Goal: Information Seeking & Learning: Learn about a topic

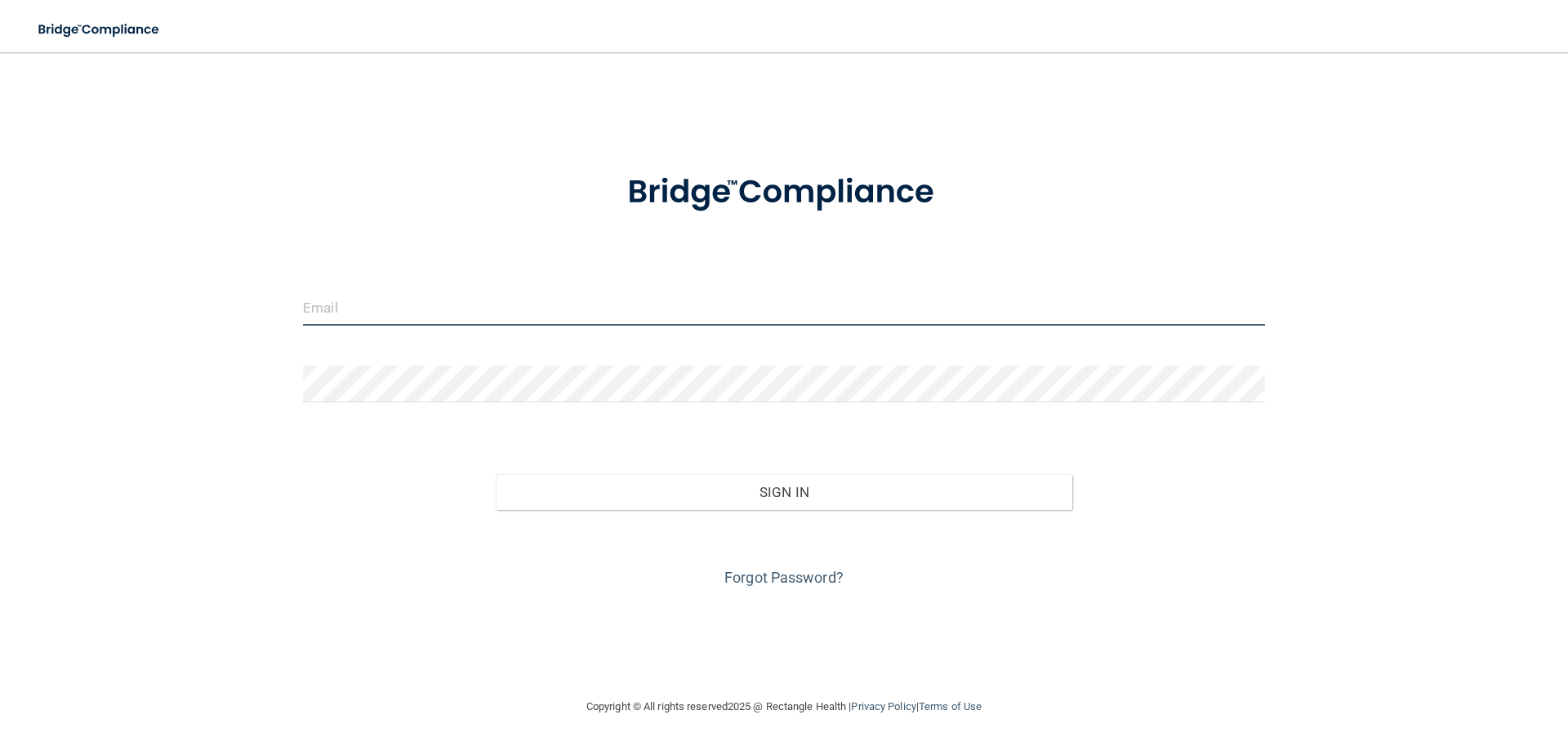
click at [319, 311] on input "email" at bounding box center [783, 306] width 962 height 37
type input "[EMAIL_ADDRESS][DOMAIN_NAME]"
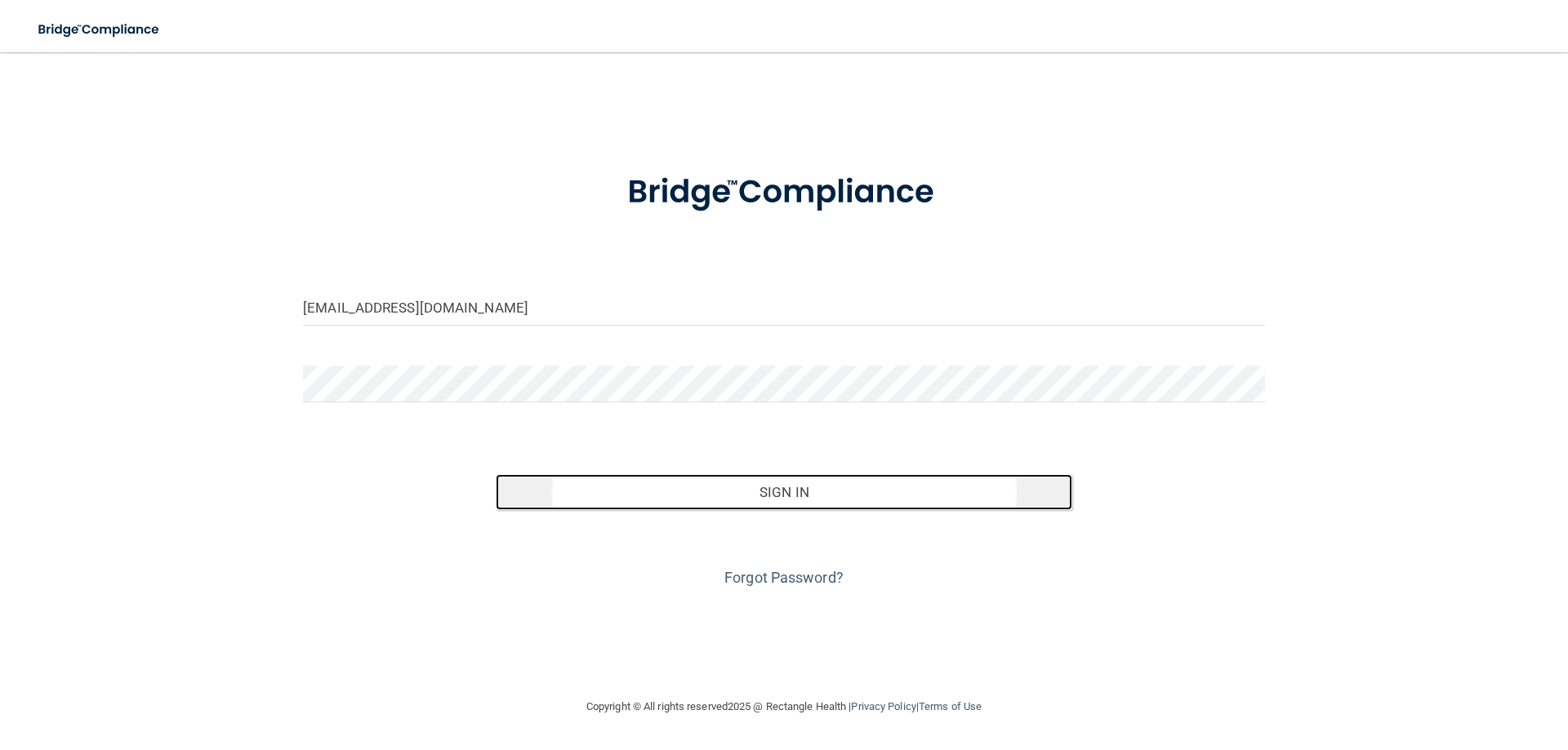
click at [780, 488] on button "Sign In" at bounding box center [784, 492] width 577 height 36
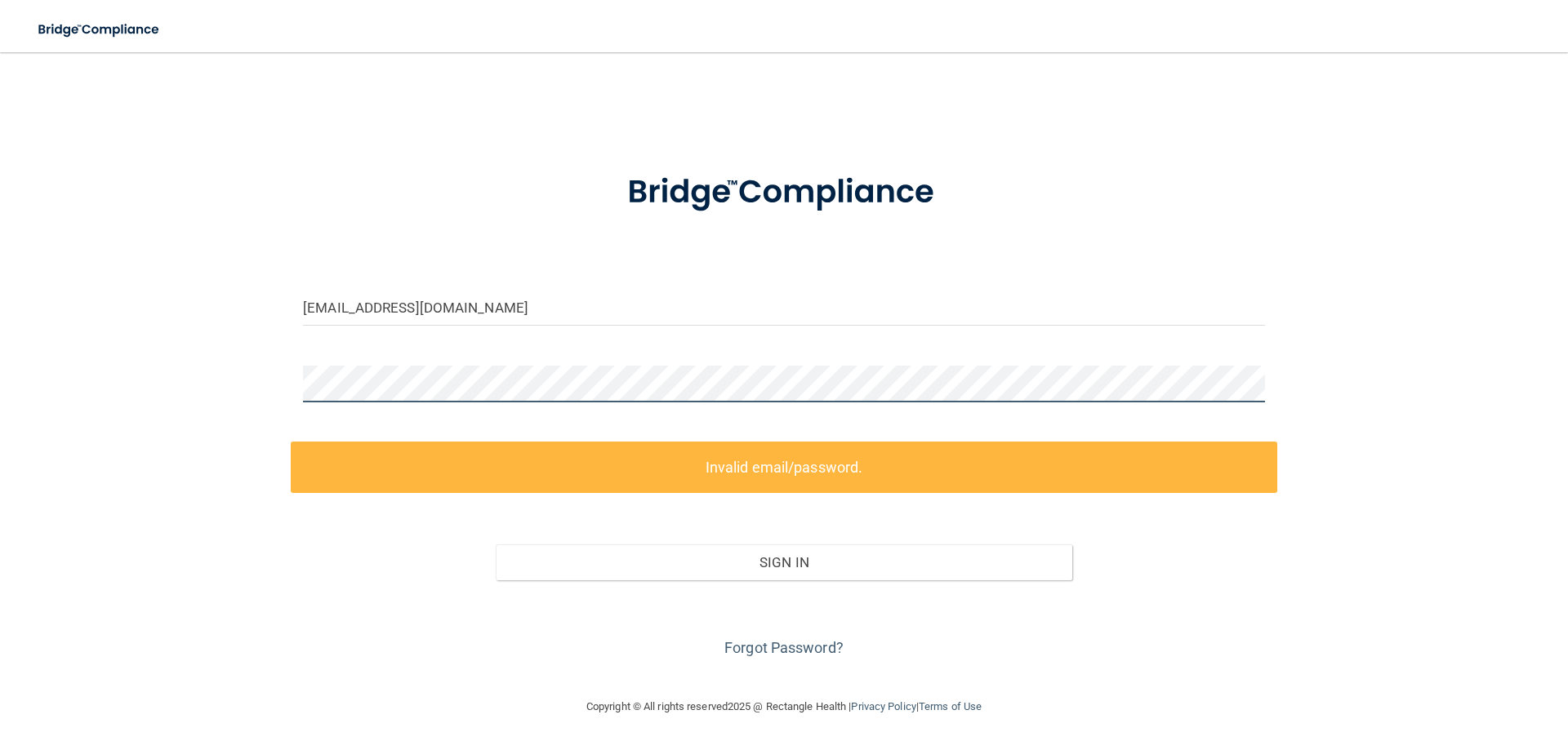
click at [276, 381] on div "[EMAIL_ADDRESS][DOMAIN_NAME] Invalid email/password. You don't have permission …" at bounding box center [784, 374] width 1502 height 612
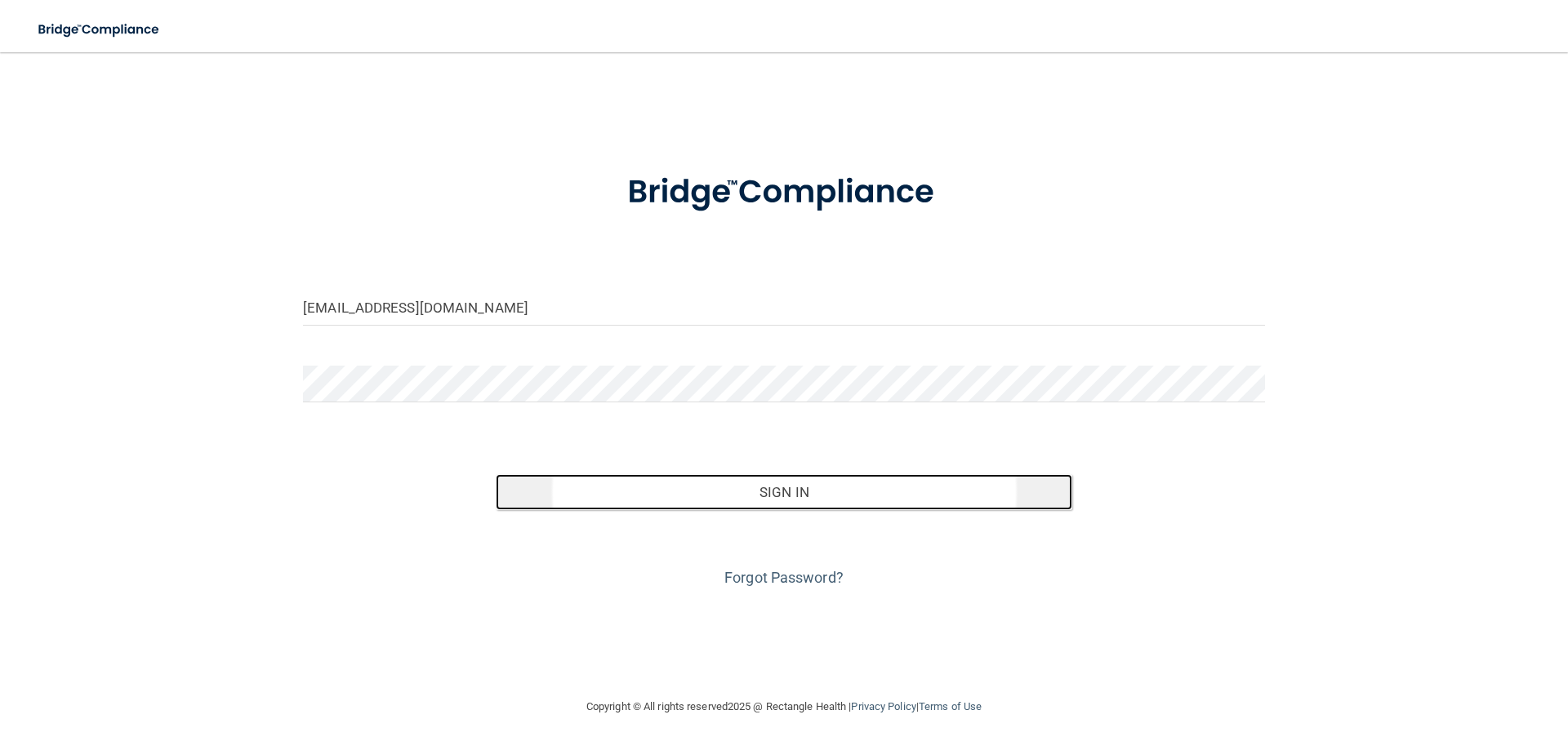
click at [781, 493] on button "Sign In" at bounding box center [784, 492] width 577 height 36
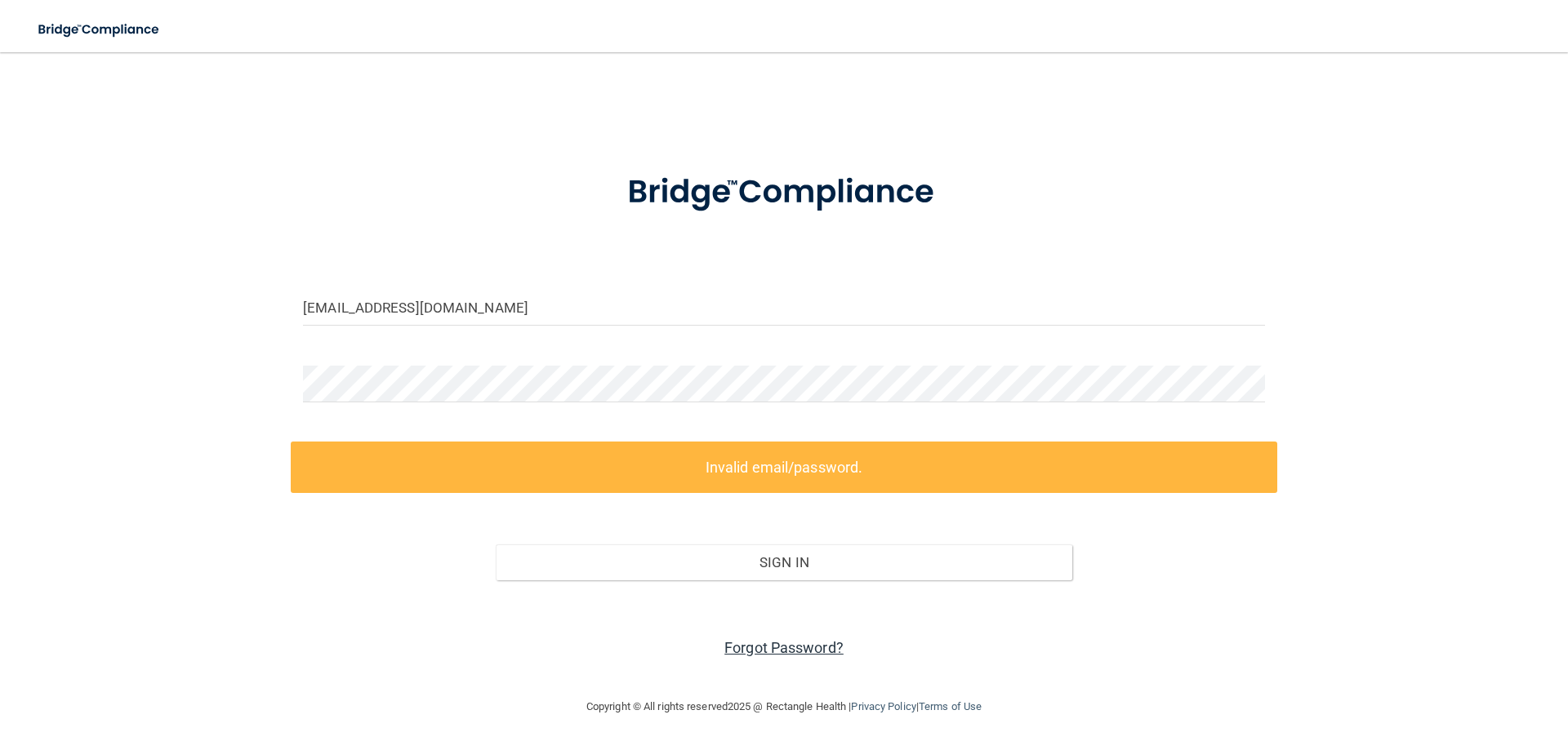
click at [772, 640] on link "Forgot Password?" at bounding box center [784, 648] width 119 height 17
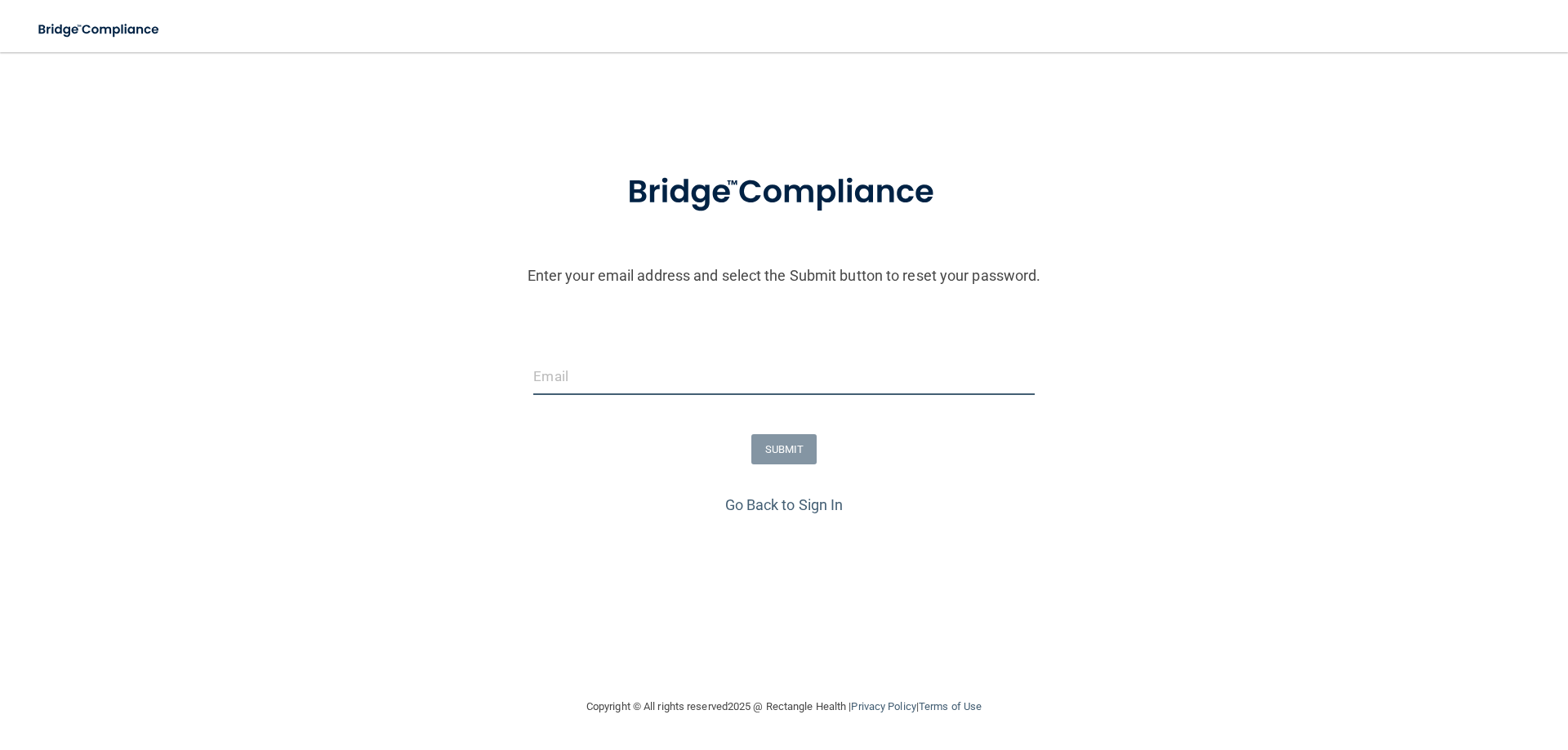
click at [612, 374] on input "email" at bounding box center [783, 376] width 500 height 37
type input "[EMAIL_ADDRESS][DOMAIN_NAME]"
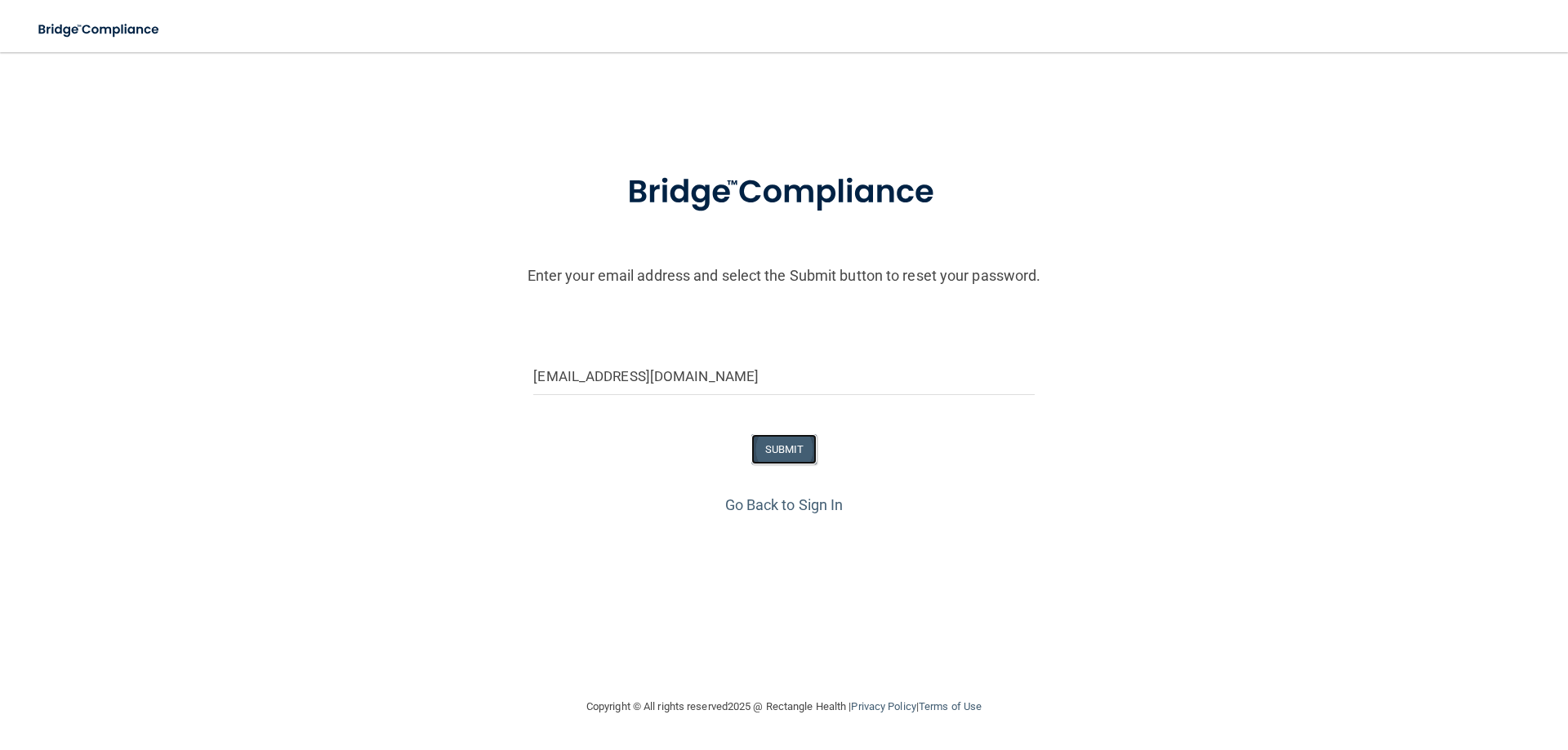
click at [768, 452] on button "SUBMIT" at bounding box center [784, 450] width 66 height 30
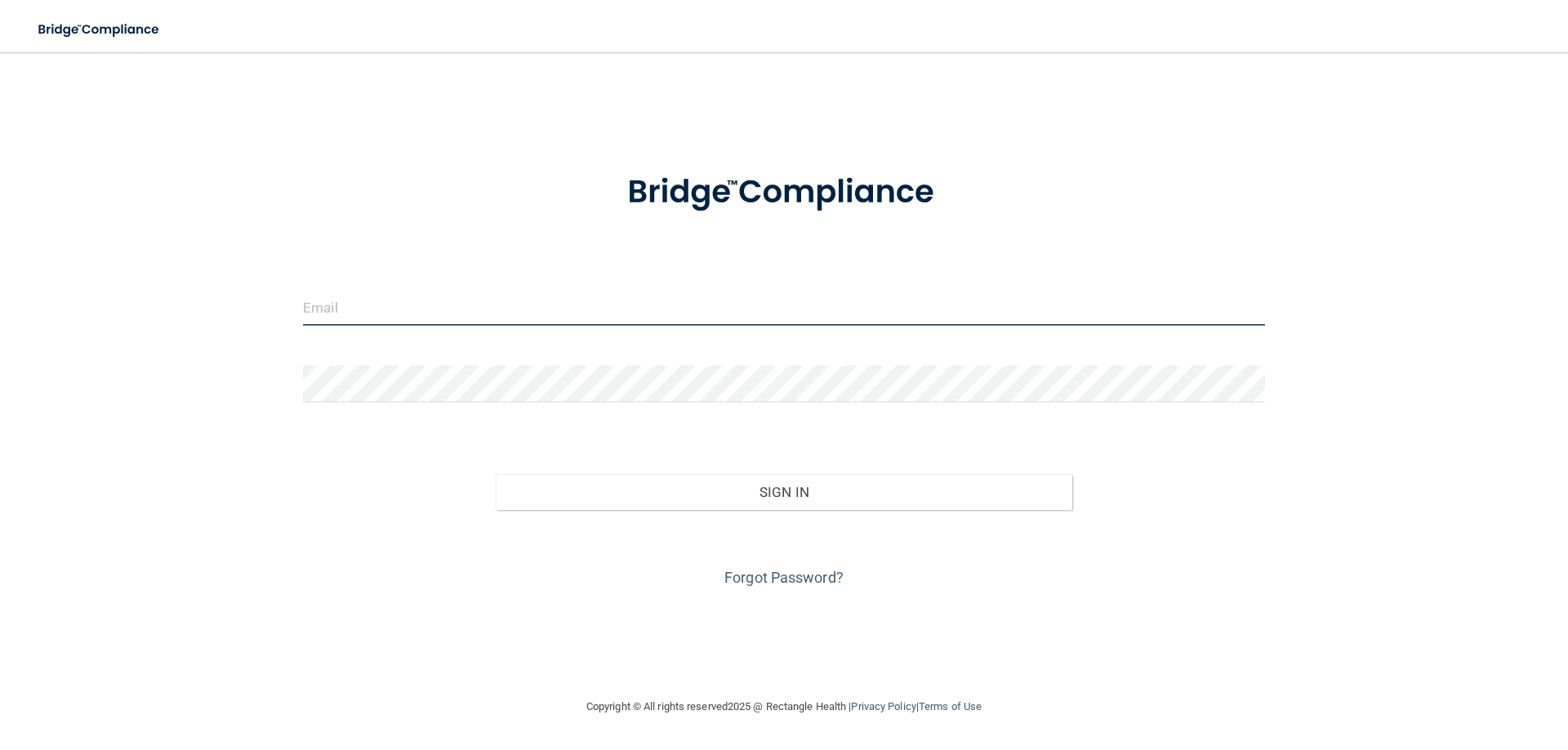
click at [433, 311] on input "email" at bounding box center [783, 306] width 962 height 37
type input "[EMAIL_ADDRESS][DOMAIN_NAME]"
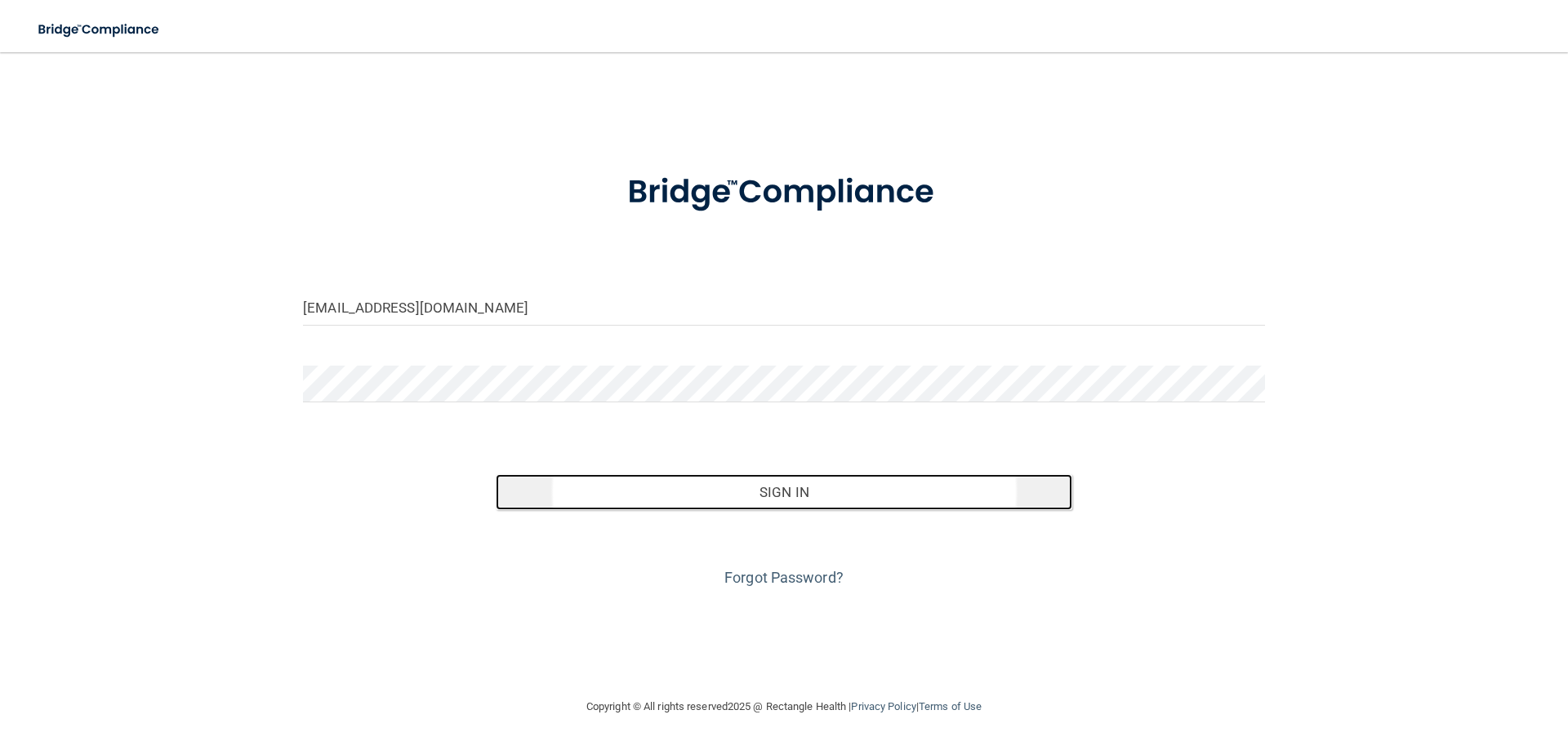
click at [787, 489] on button "Sign In" at bounding box center [784, 492] width 577 height 36
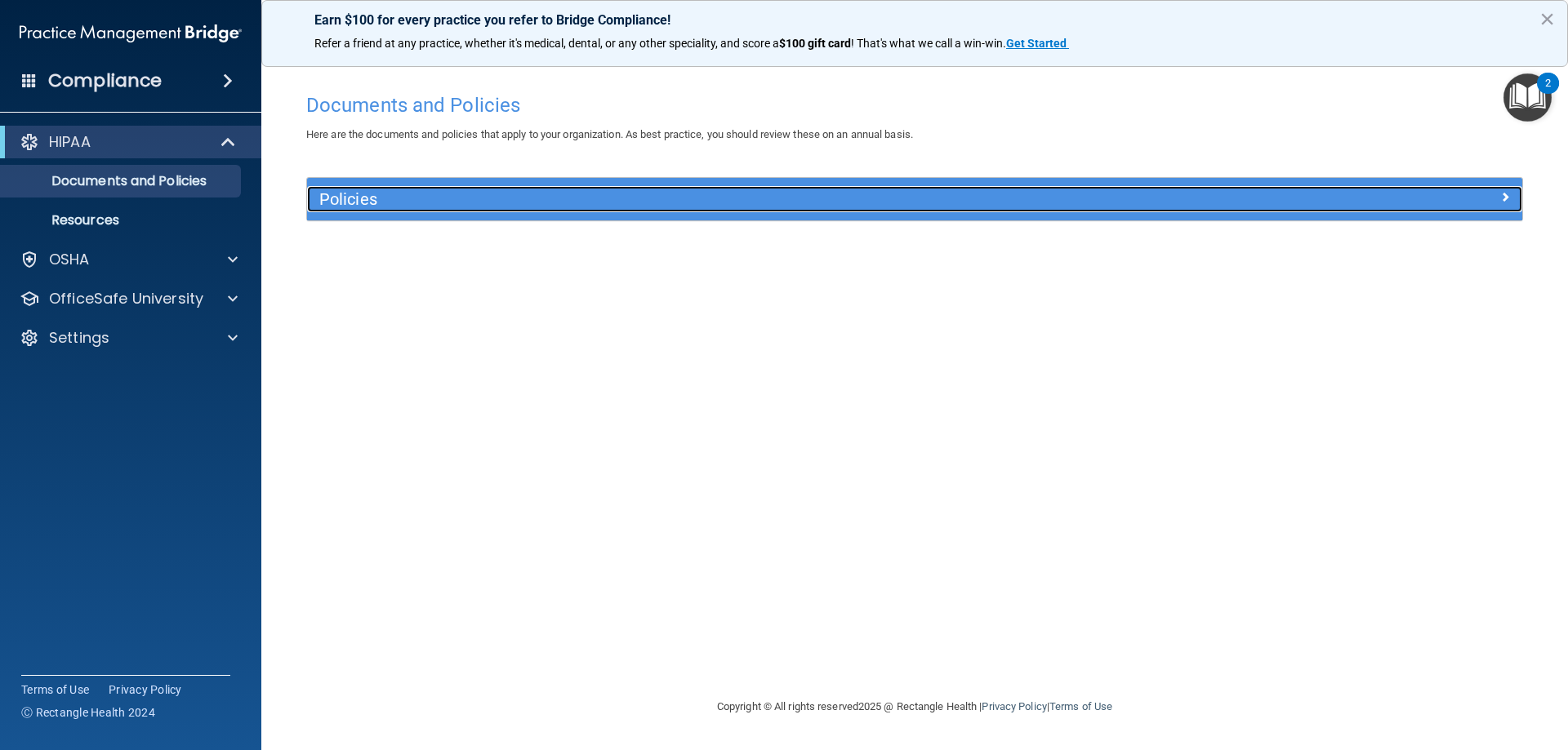
click at [1505, 193] on span at bounding box center [1504, 197] width 10 height 20
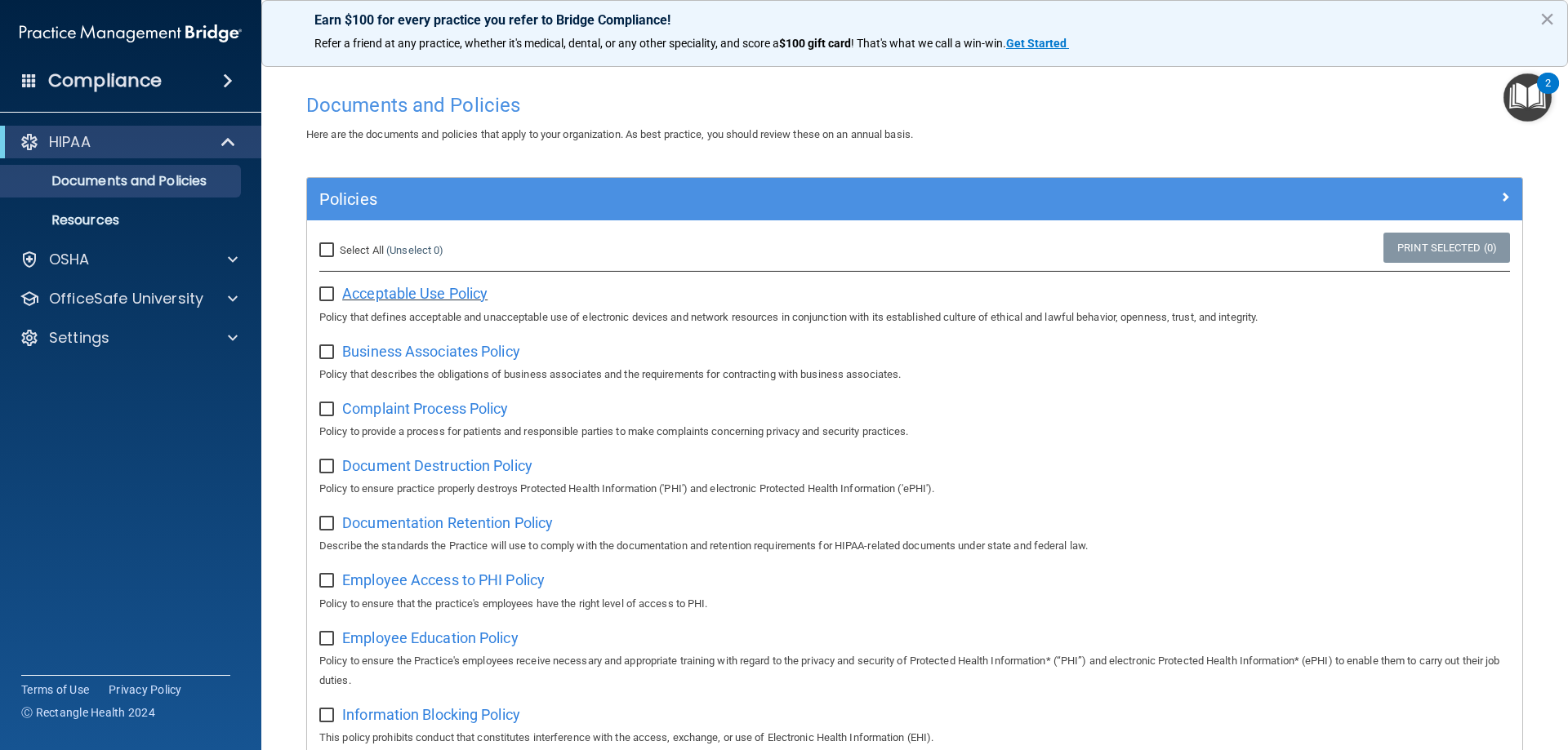
click at [382, 299] on span "Acceptable Use Policy" at bounding box center [415, 292] width 145 height 17
click at [235, 297] on span at bounding box center [233, 298] width 10 height 20
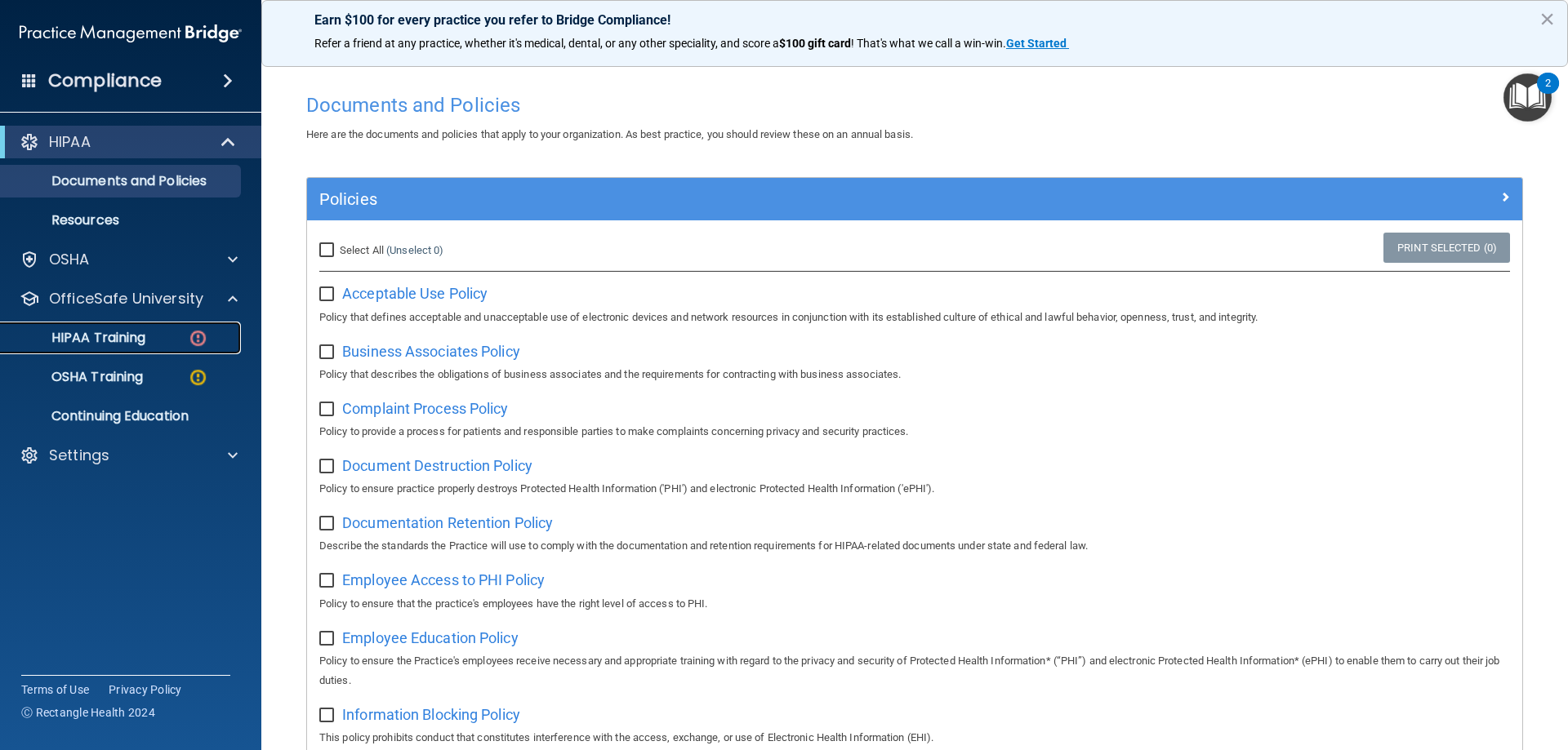
click at [138, 343] on p "HIPAA Training" at bounding box center [78, 338] width 134 height 16
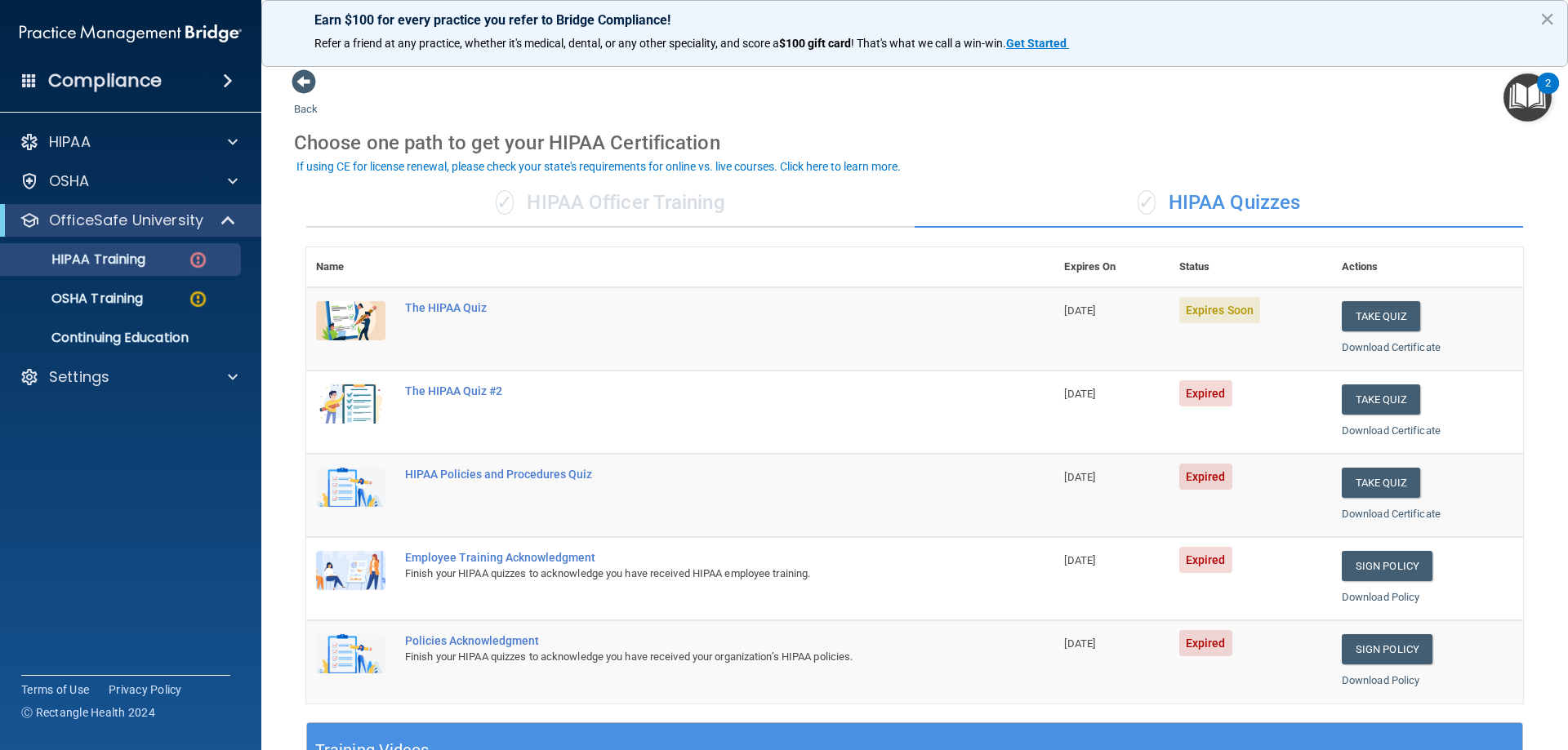
click at [559, 196] on div "✓ HIPAA Officer Training" at bounding box center [610, 203] width 608 height 49
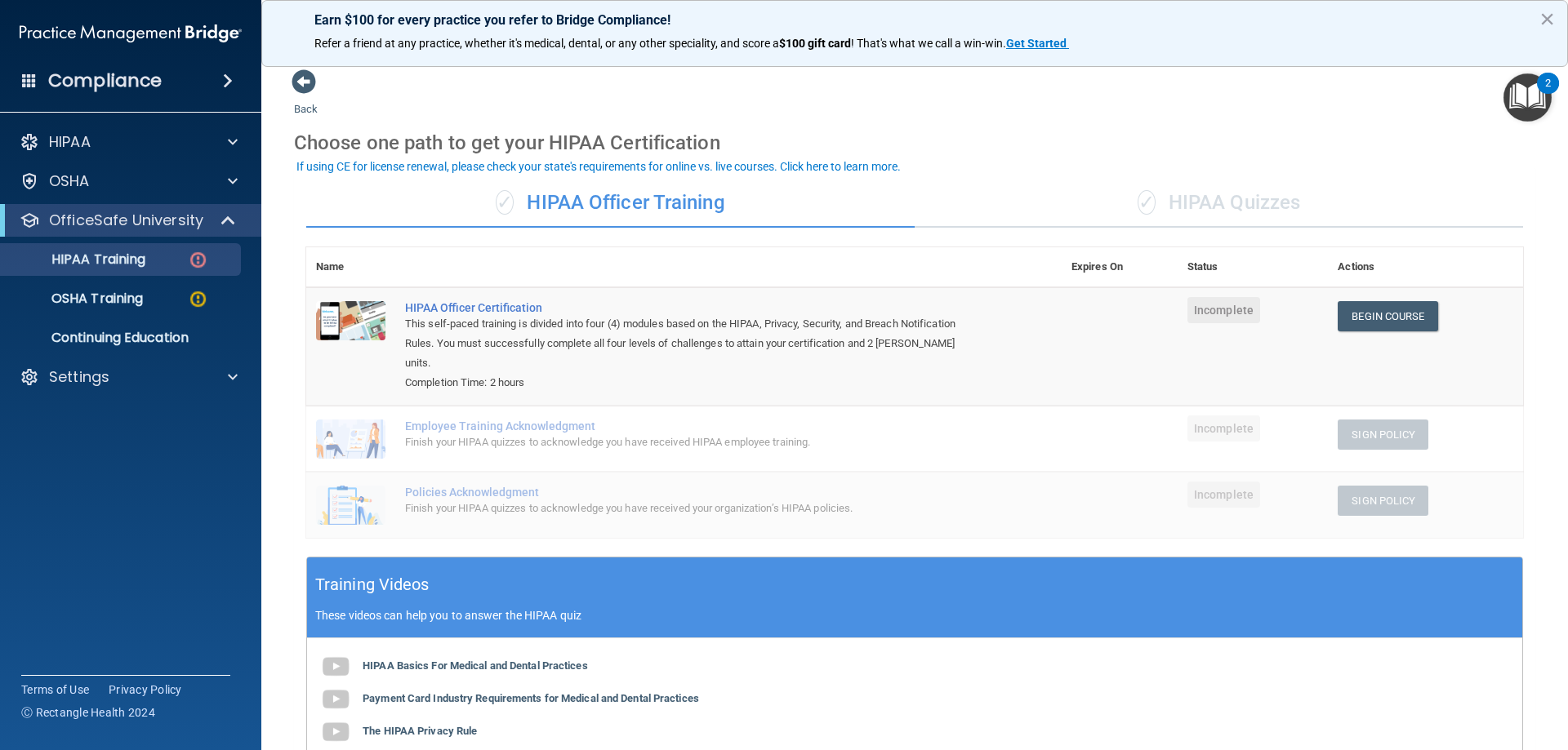
click at [552, 433] on div "Finish your HIPAA quizzes to acknowledge you have received HIPAA employee train…" at bounding box center [692, 443] width 575 height 20
click at [471, 420] on div "Employee Training Acknowledgment" at bounding box center [692, 426] width 575 height 13
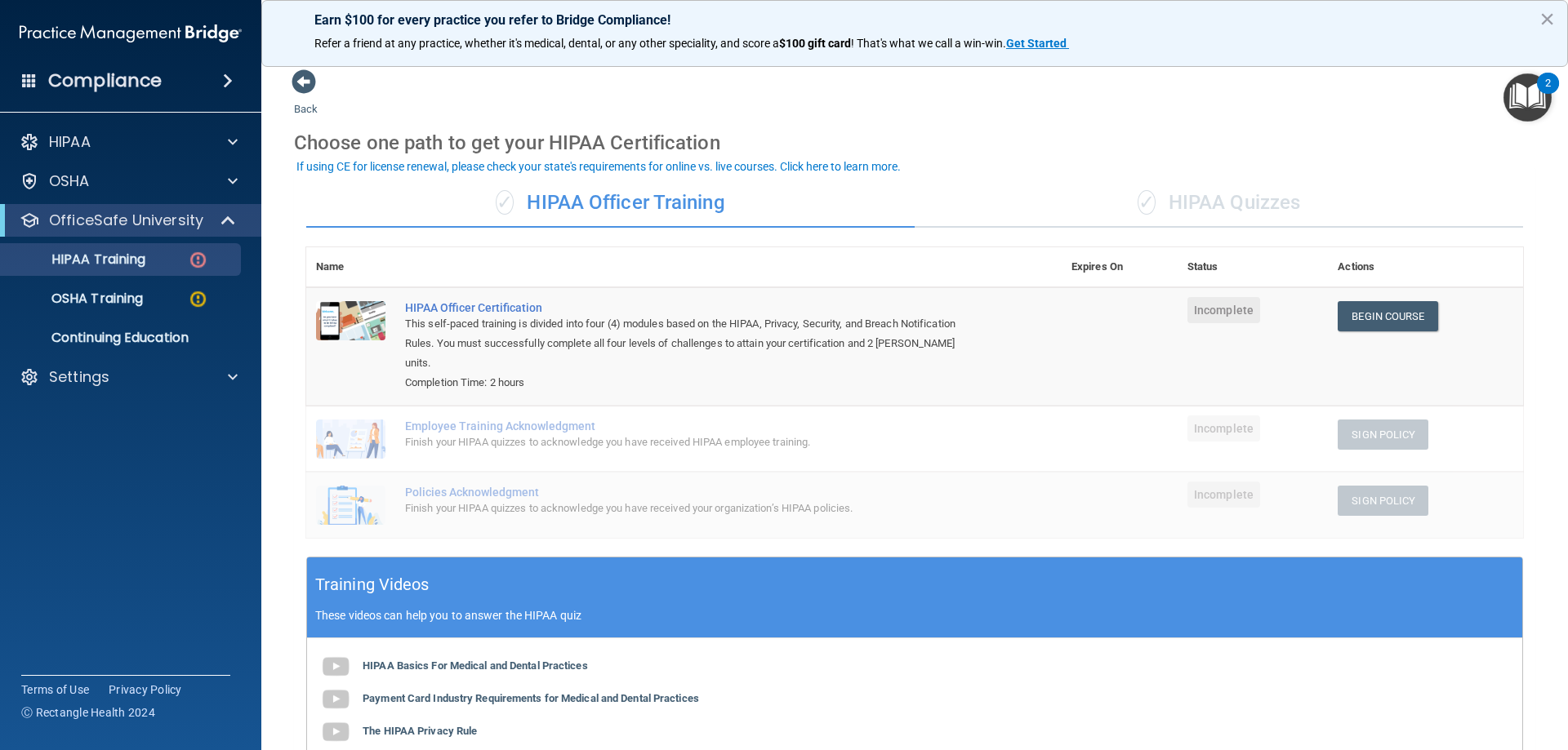
click at [969, 433] on div "Finish your HIPAA quizzes to acknowledge you have received HIPAA employee train…" at bounding box center [692, 443] width 575 height 20
click at [1013, 429] on td "Employee Training Acknowledgment Finish your HIPAA quizzes to acknowledge you h…" at bounding box center [728, 439] width 667 height 66
click at [1379, 311] on link "Begin Course" at bounding box center [1387, 316] width 99 height 30
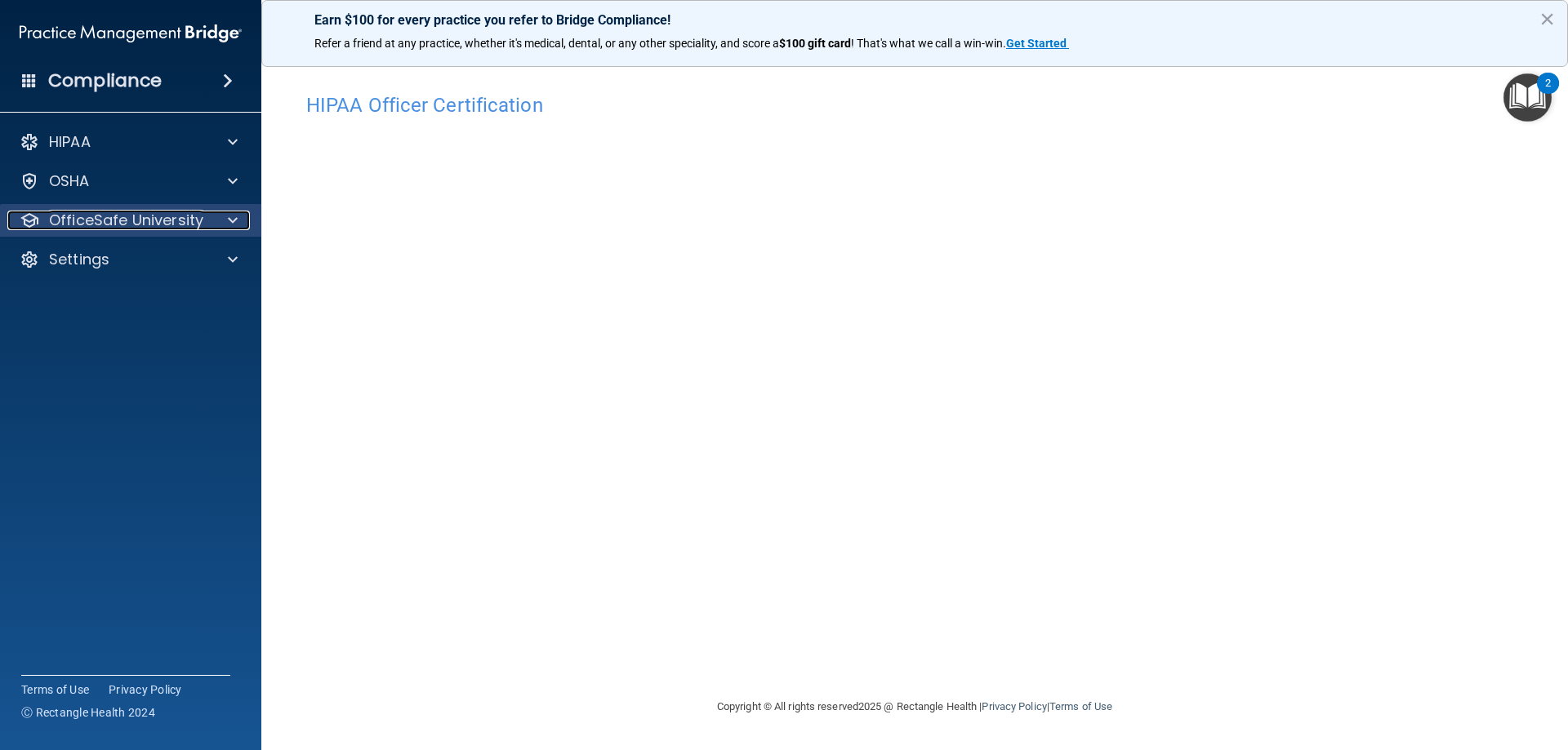
click at [233, 218] on span at bounding box center [233, 221] width 10 height 20
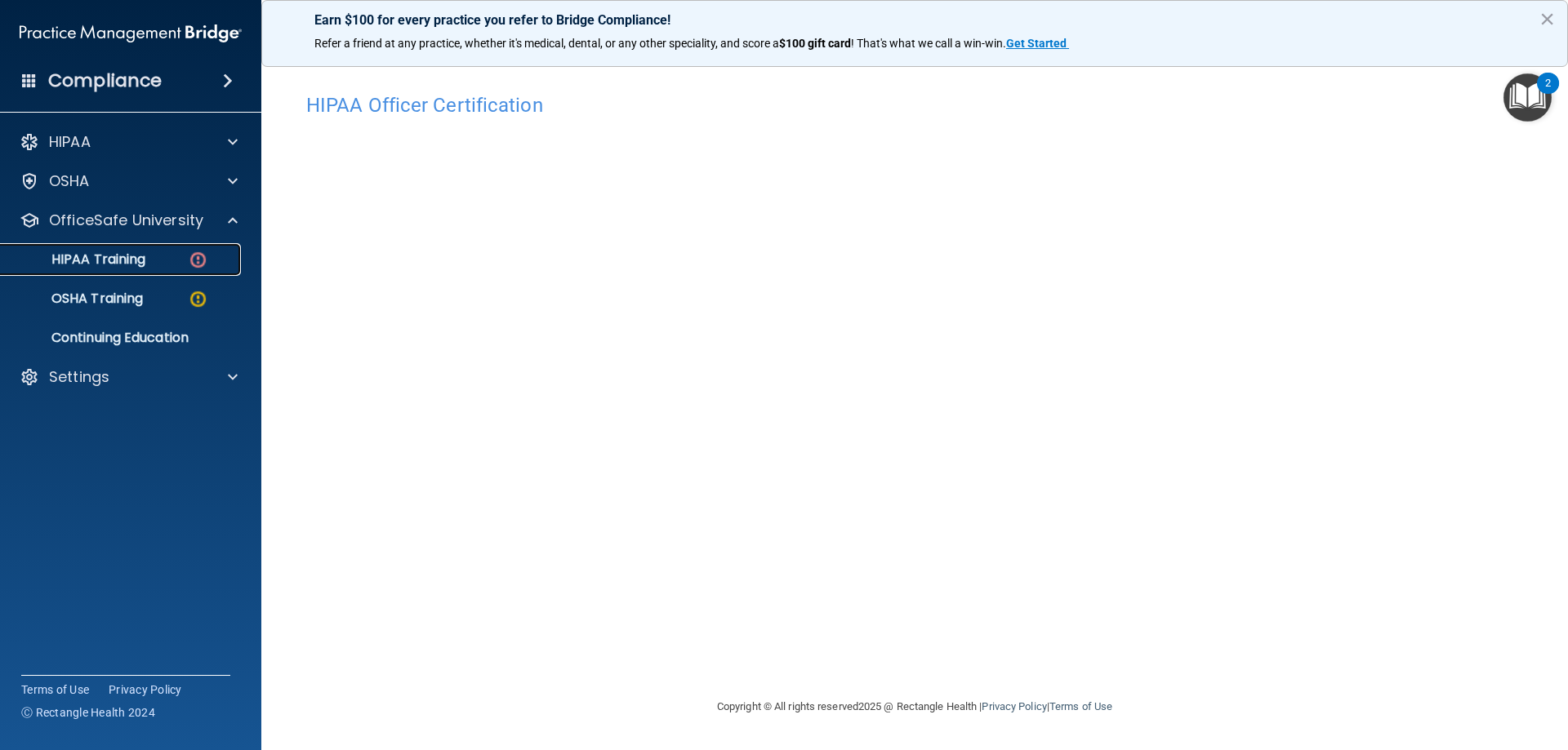
click at [137, 262] on p "HIPAA Training" at bounding box center [78, 260] width 134 height 16
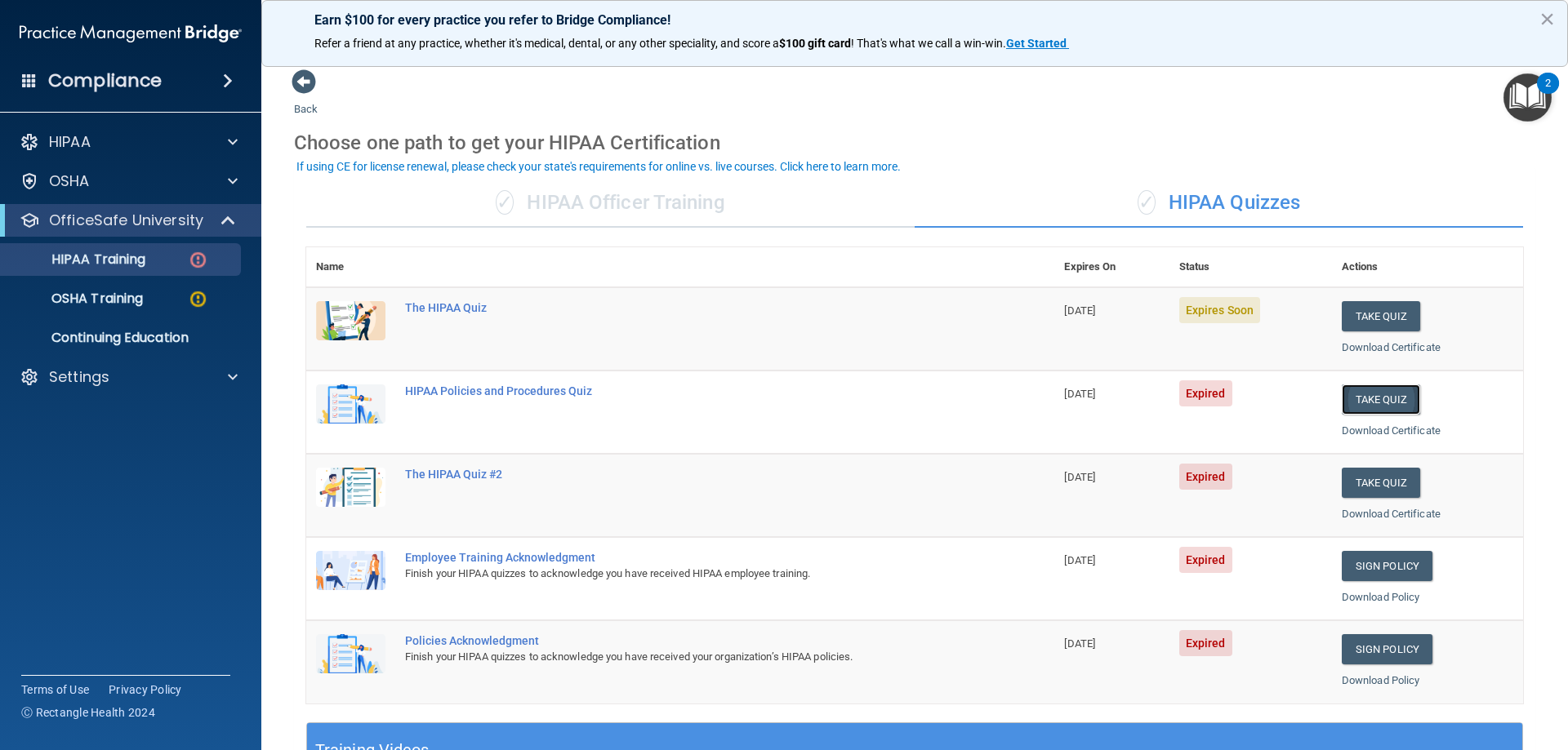
click at [1361, 398] on button "Take Quiz" at bounding box center [1380, 400] width 79 height 30
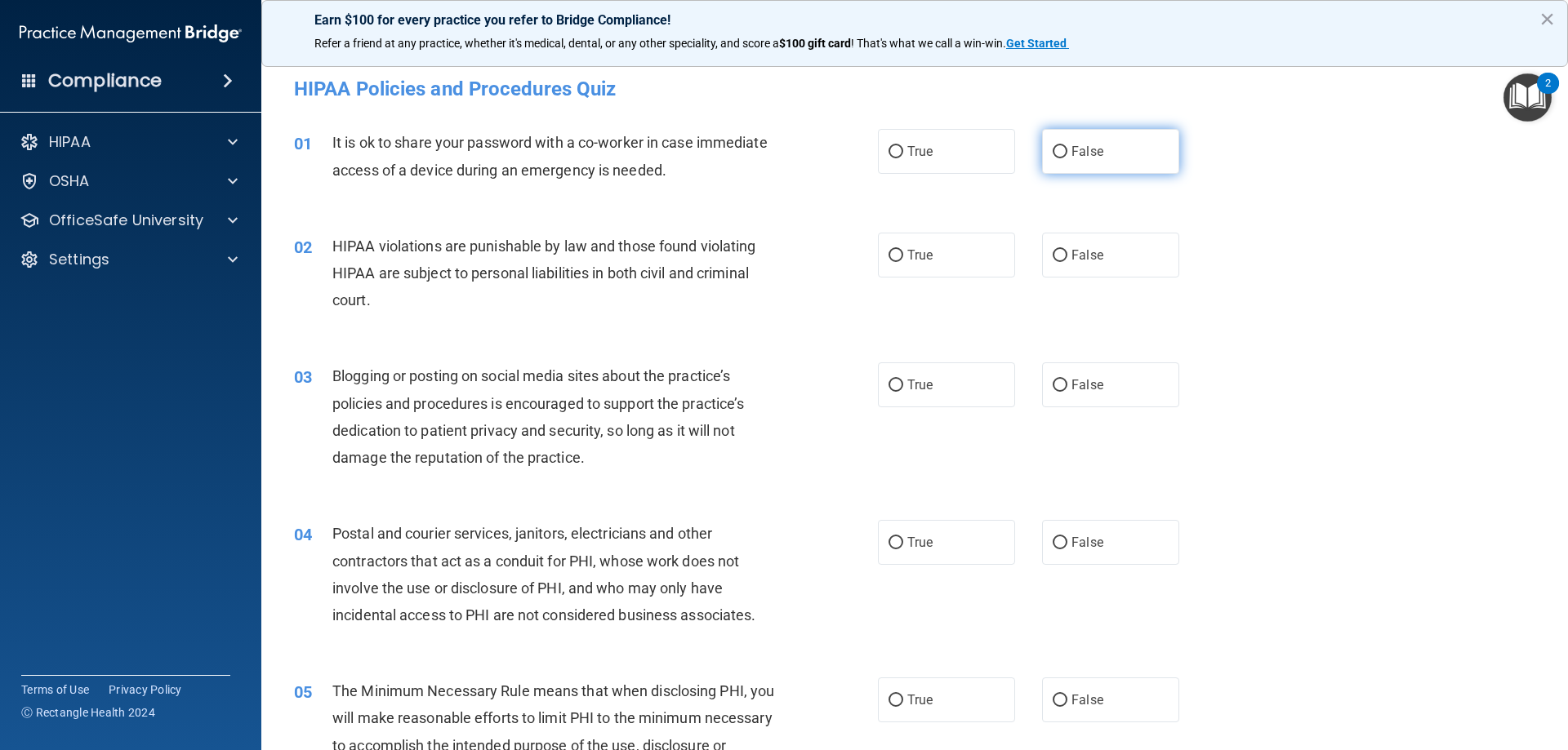
click at [1053, 151] on input "False" at bounding box center [1060, 152] width 15 height 12
radio input "true"
click at [891, 256] on input "True" at bounding box center [895, 256] width 15 height 12
radio input "true"
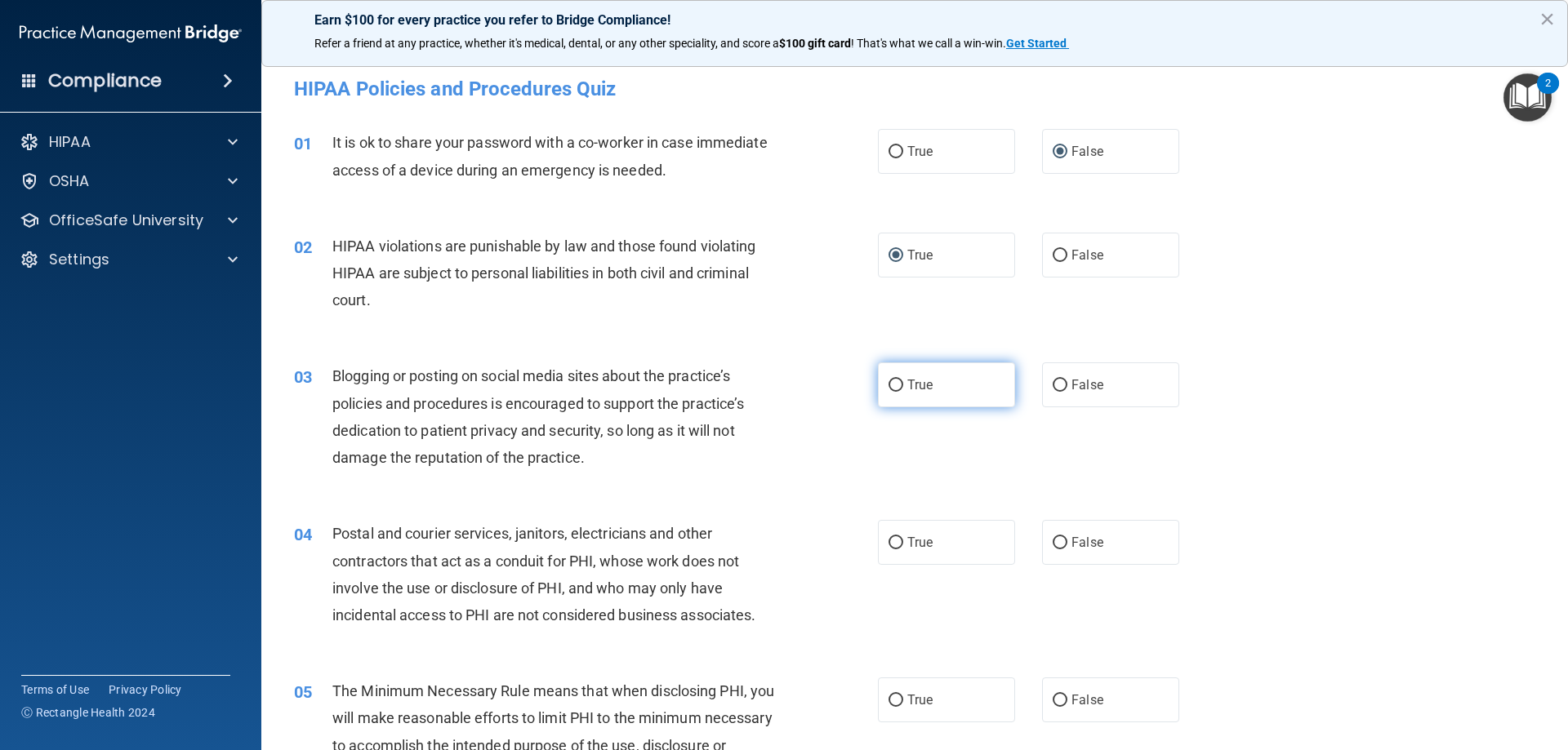
click at [888, 384] on input "True" at bounding box center [895, 386] width 15 height 12
radio input "true"
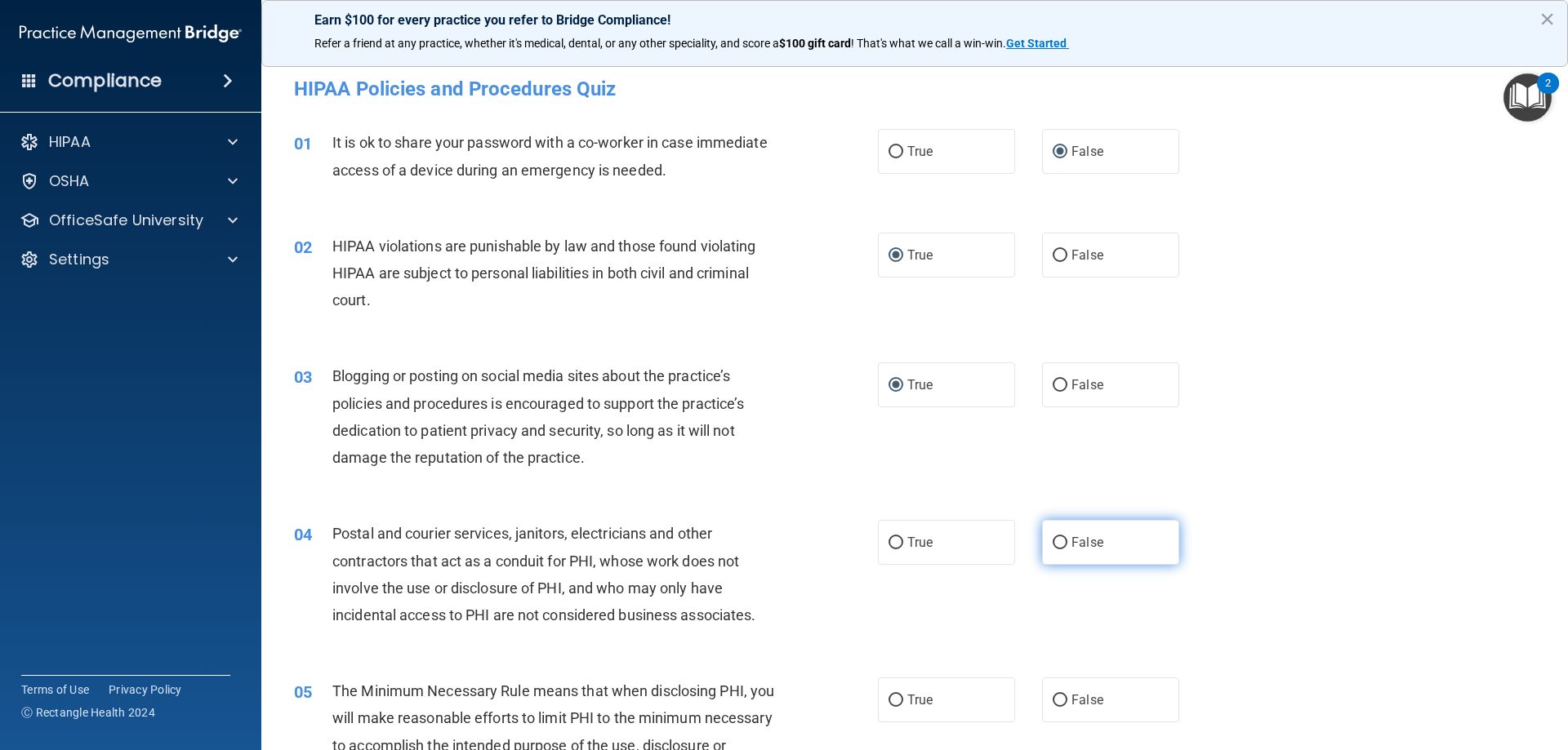
click at [1053, 540] on input "False" at bounding box center [1060, 543] width 15 height 12
radio input "true"
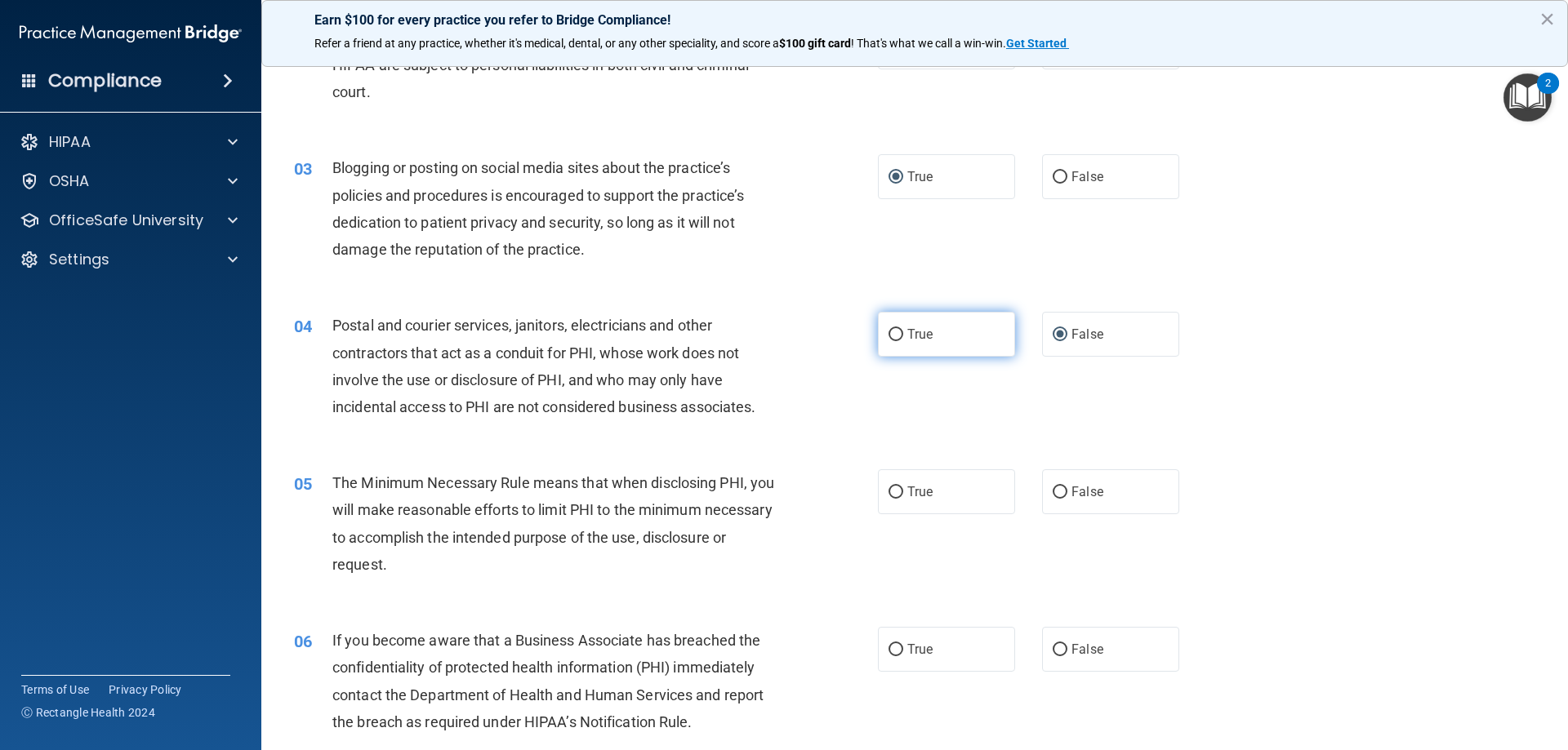
scroll to position [245, 0]
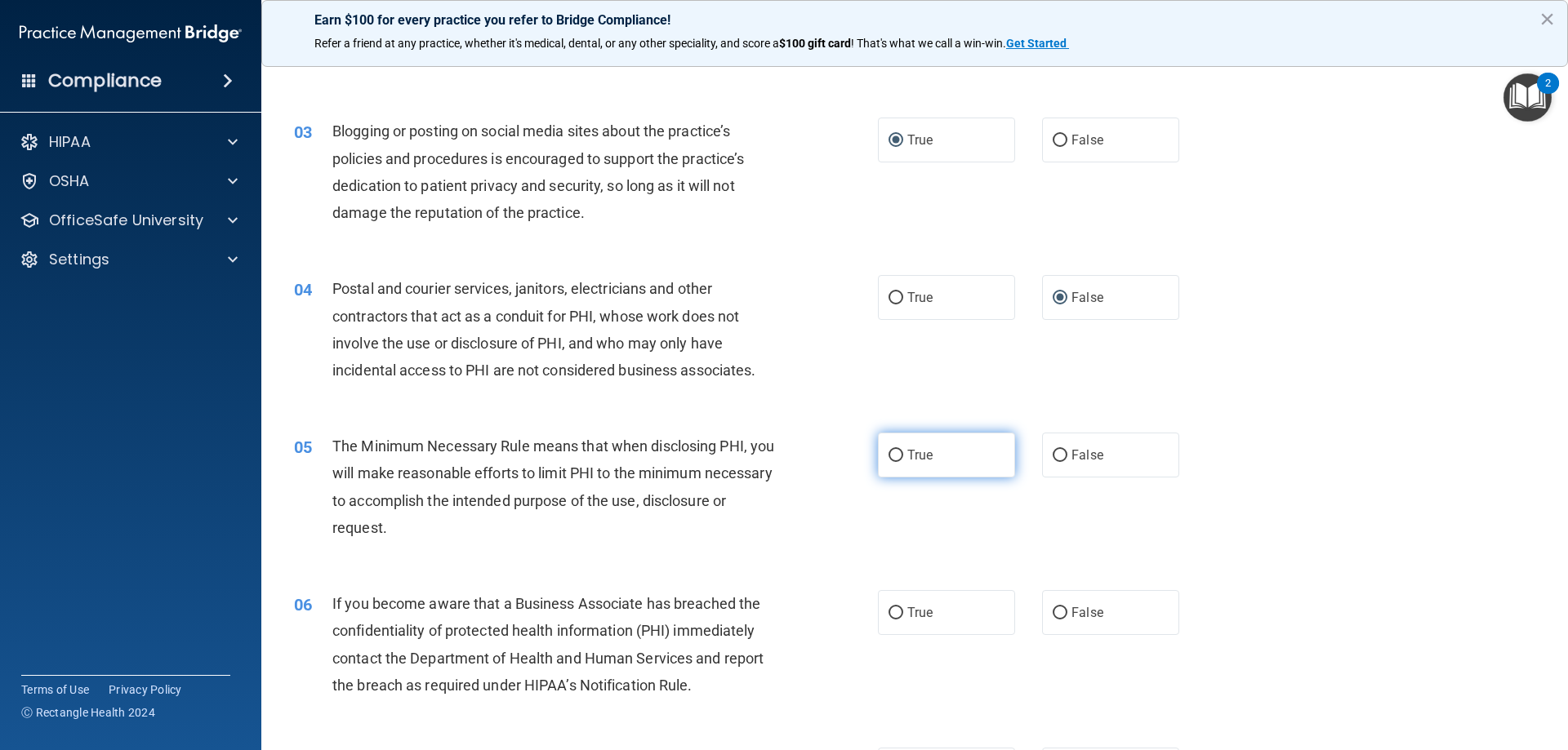
click at [889, 455] on input "True" at bounding box center [895, 456] width 15 height 12
radio input "true"
click at [888, 612] on input "True" at bounding box center [895, 614] width 15 height 12
radio input "true"
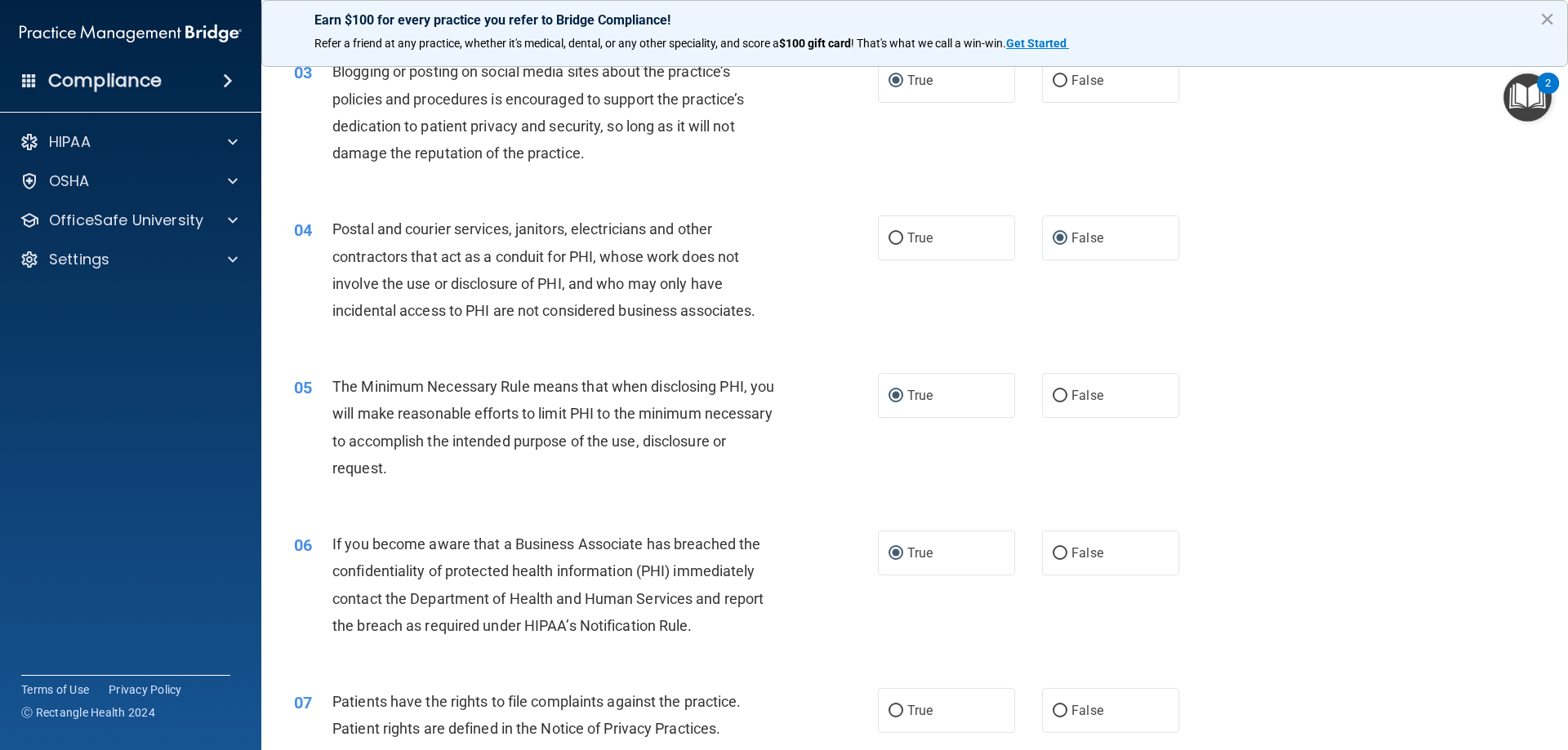
scroll to position [408, 0]
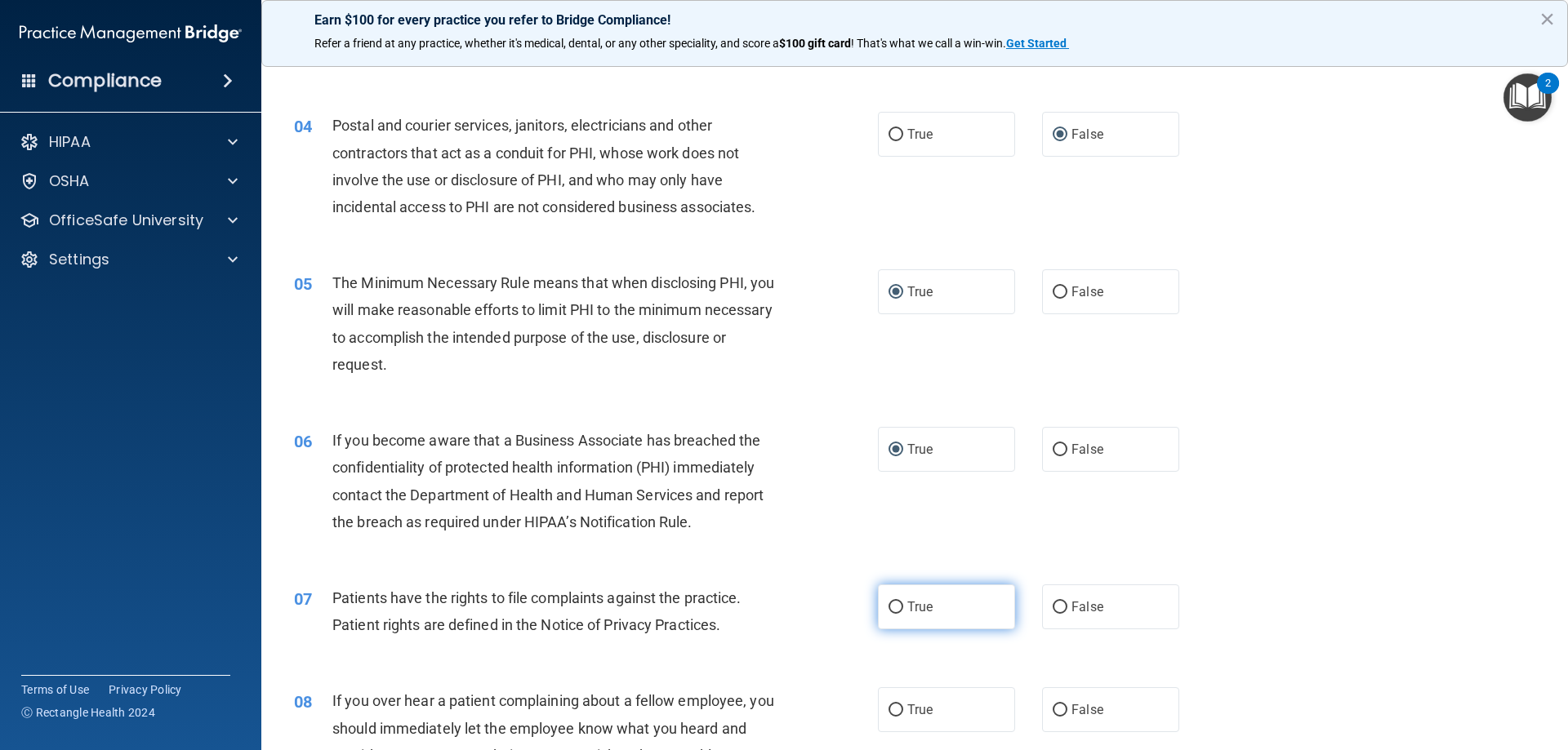
click at [891, 606] on input "True" at bounding box center [895, 608] width 15 height 12
radio input "true"
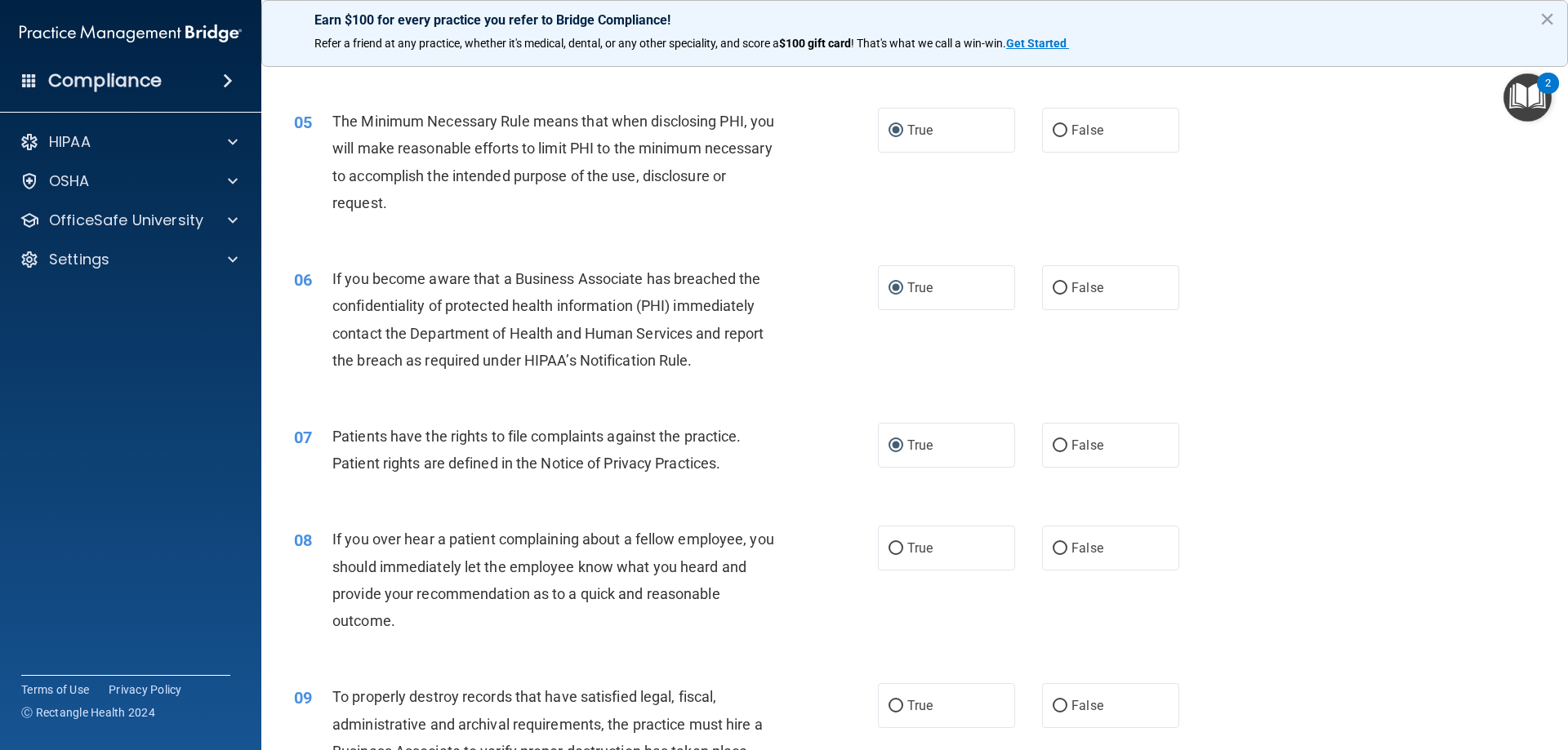
scroll to position [571, 0]
click at [893, 548] on input "True" at bounding box center [895, 547] width 15 height 12
radio input "true"
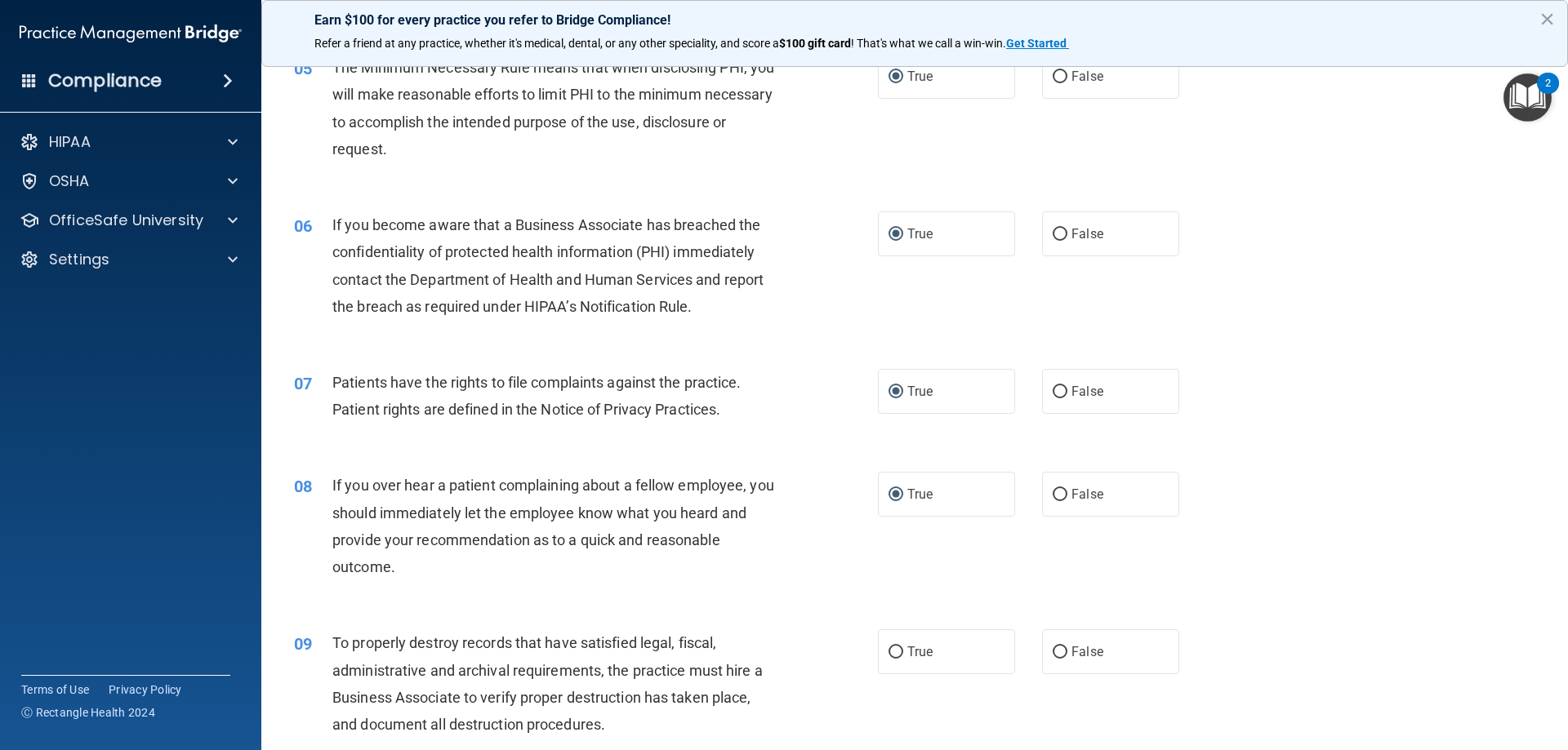
scroll to position [653, 0]
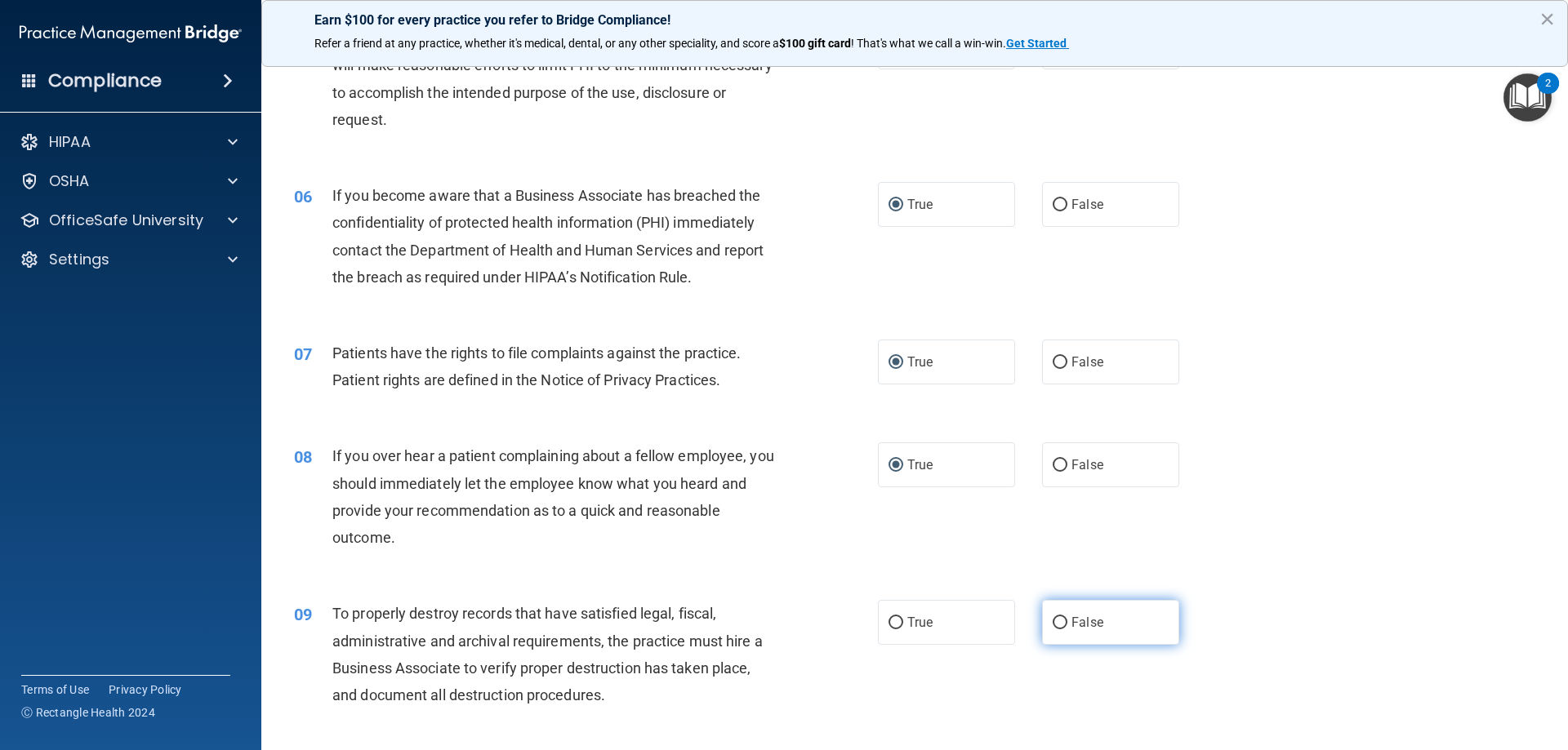
click at [1054, 621] on input "False" at bounding box center [1060, 623] width 15 height 12
radio input "true"
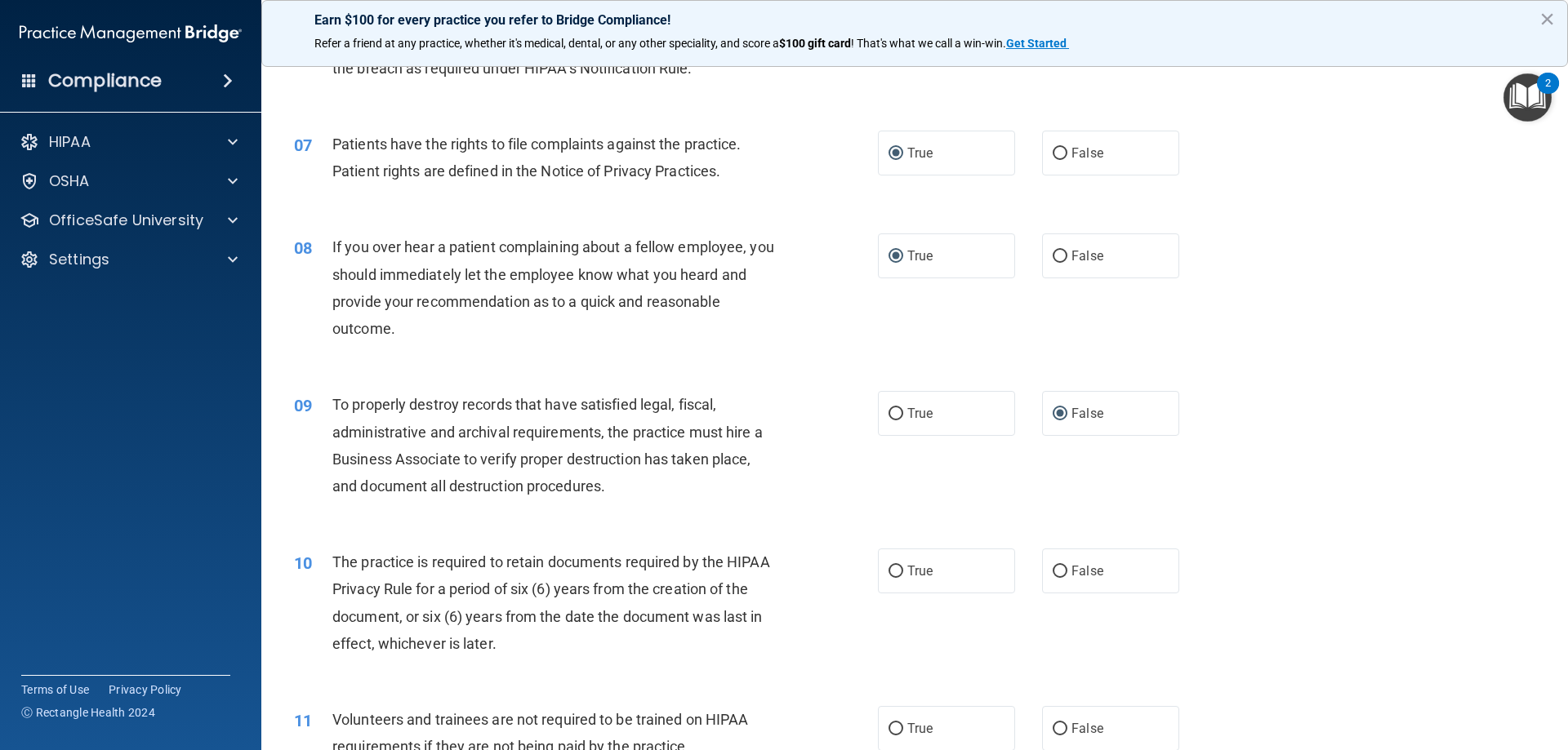
scroll to position [898, 0]
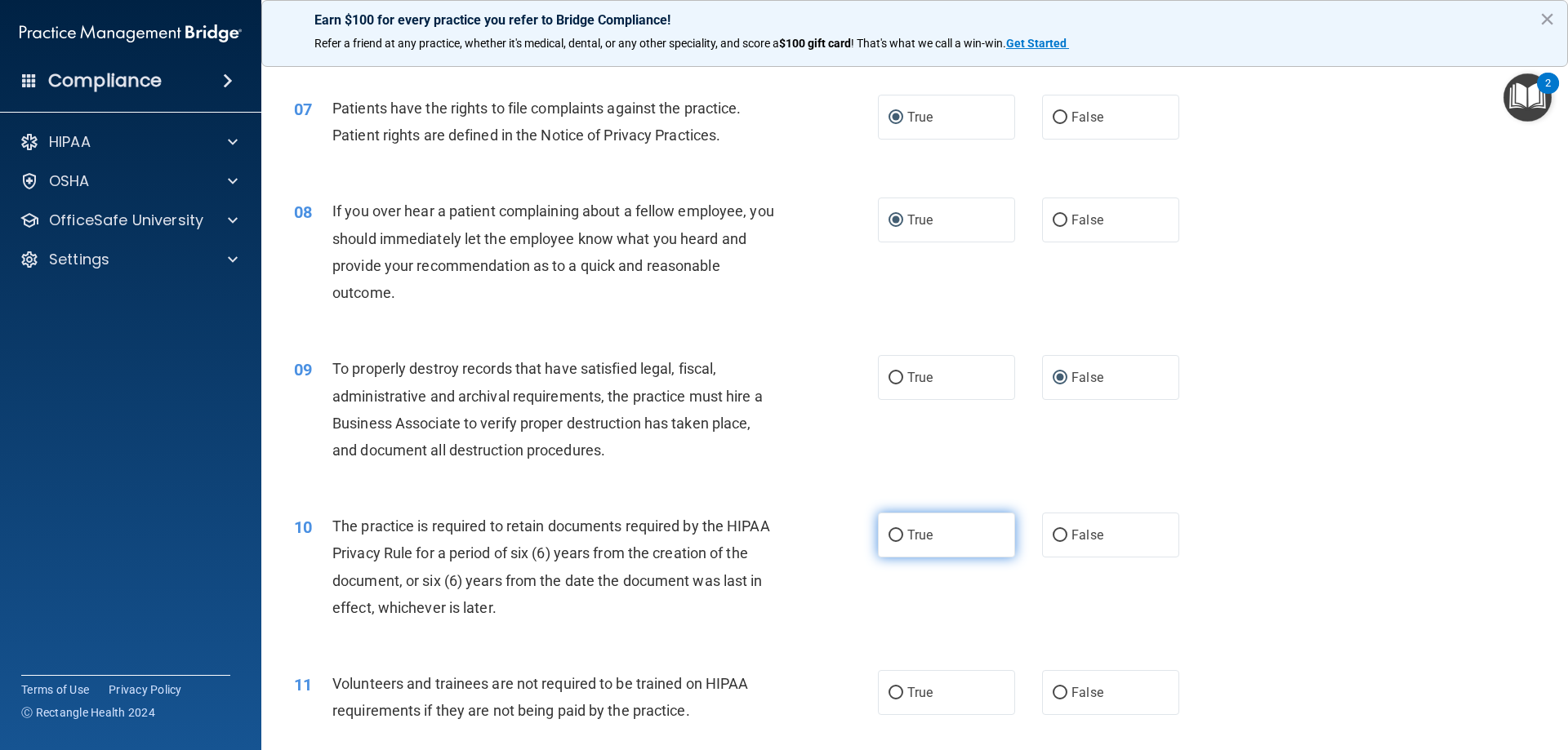
click at [893, 535] on input "True" at bounding box center [895, 536] width 15 height 12
radio input "true"
click at [1053, 689] on input "False" at bounding box center [1060, 693] width 15 height 12
radio input "true"
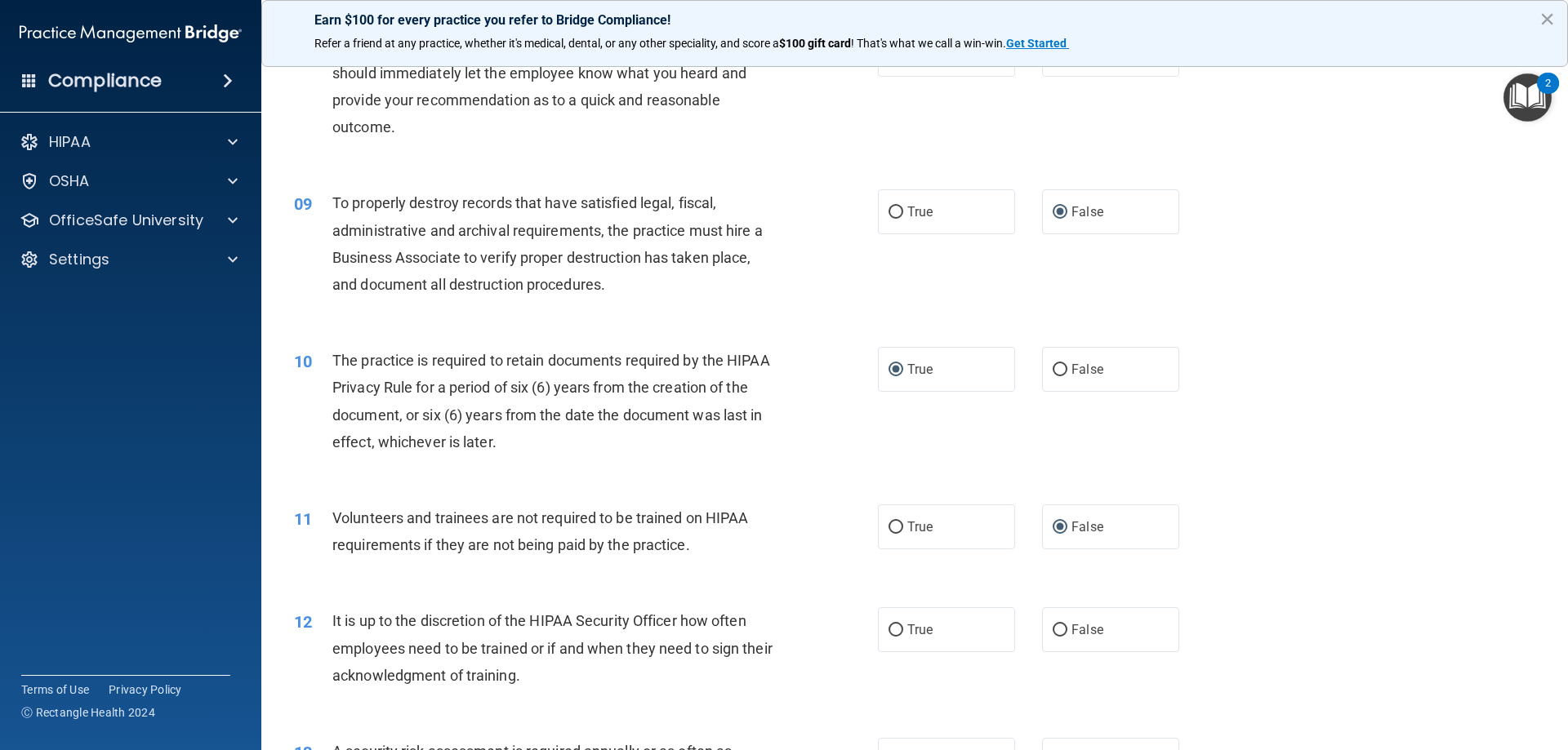
scroll to position [1143, 0]
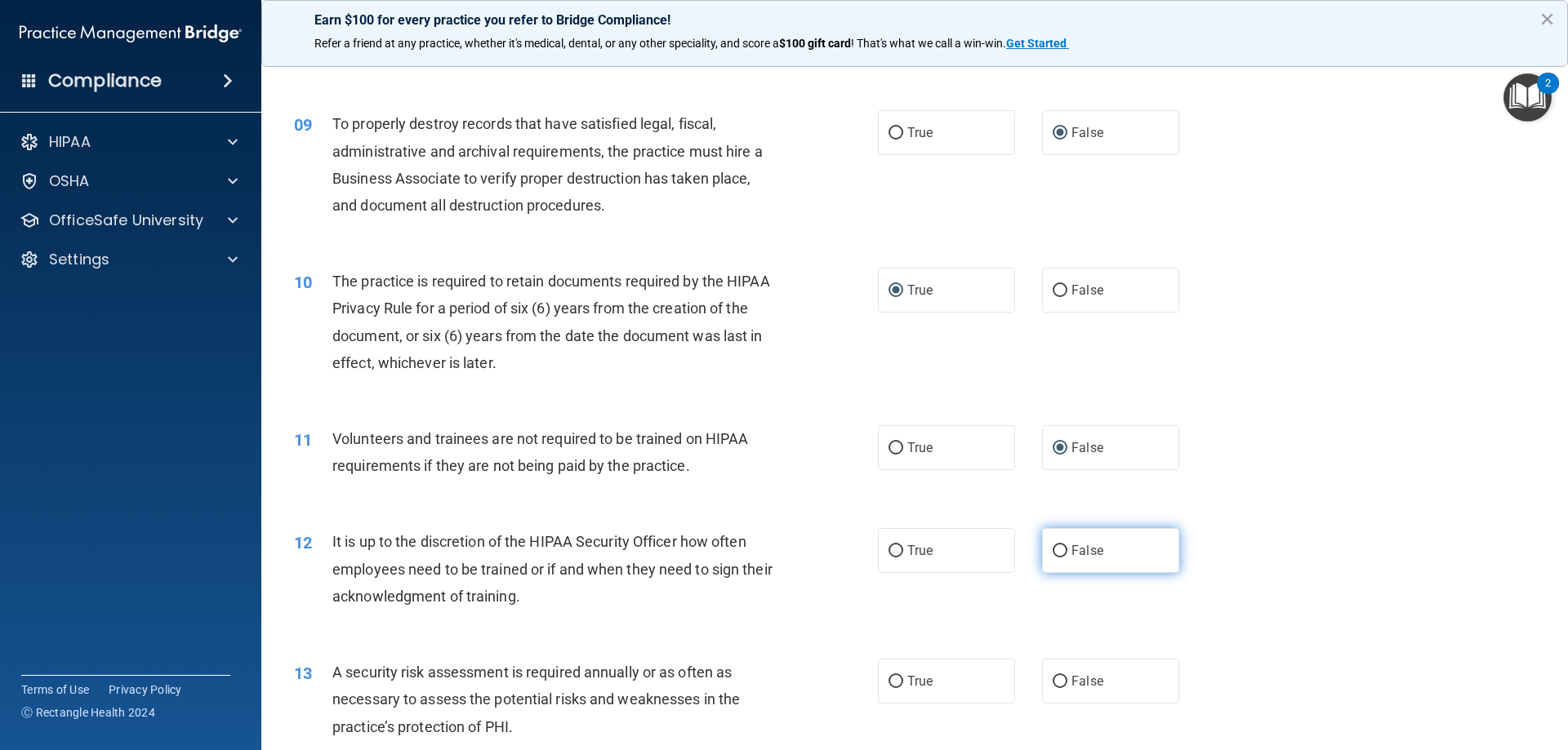
click at [1056, 548] on input "False" at bounding box center [1060, 551] width 15 height 12
radio input "true"
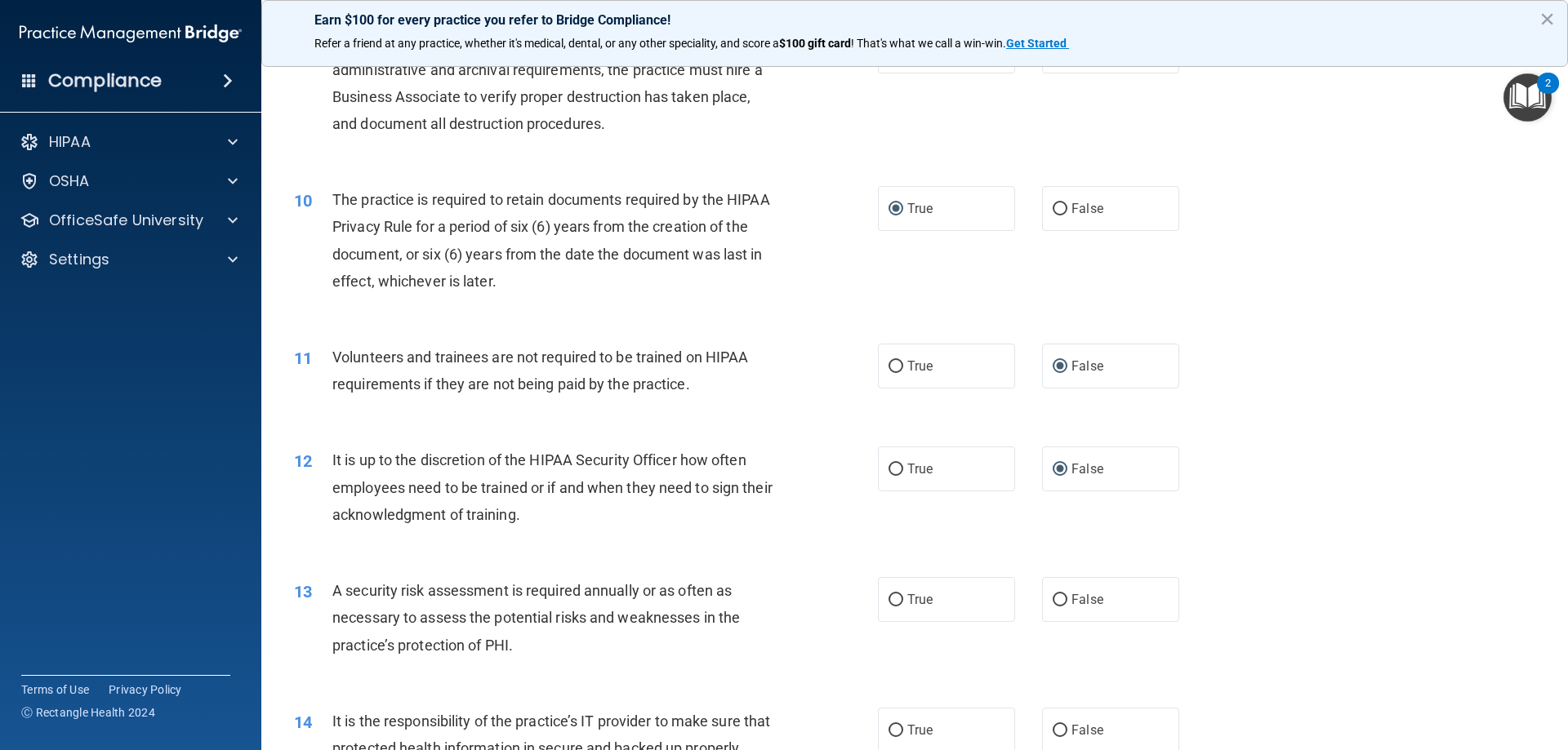
scroll to position [1306, 0]
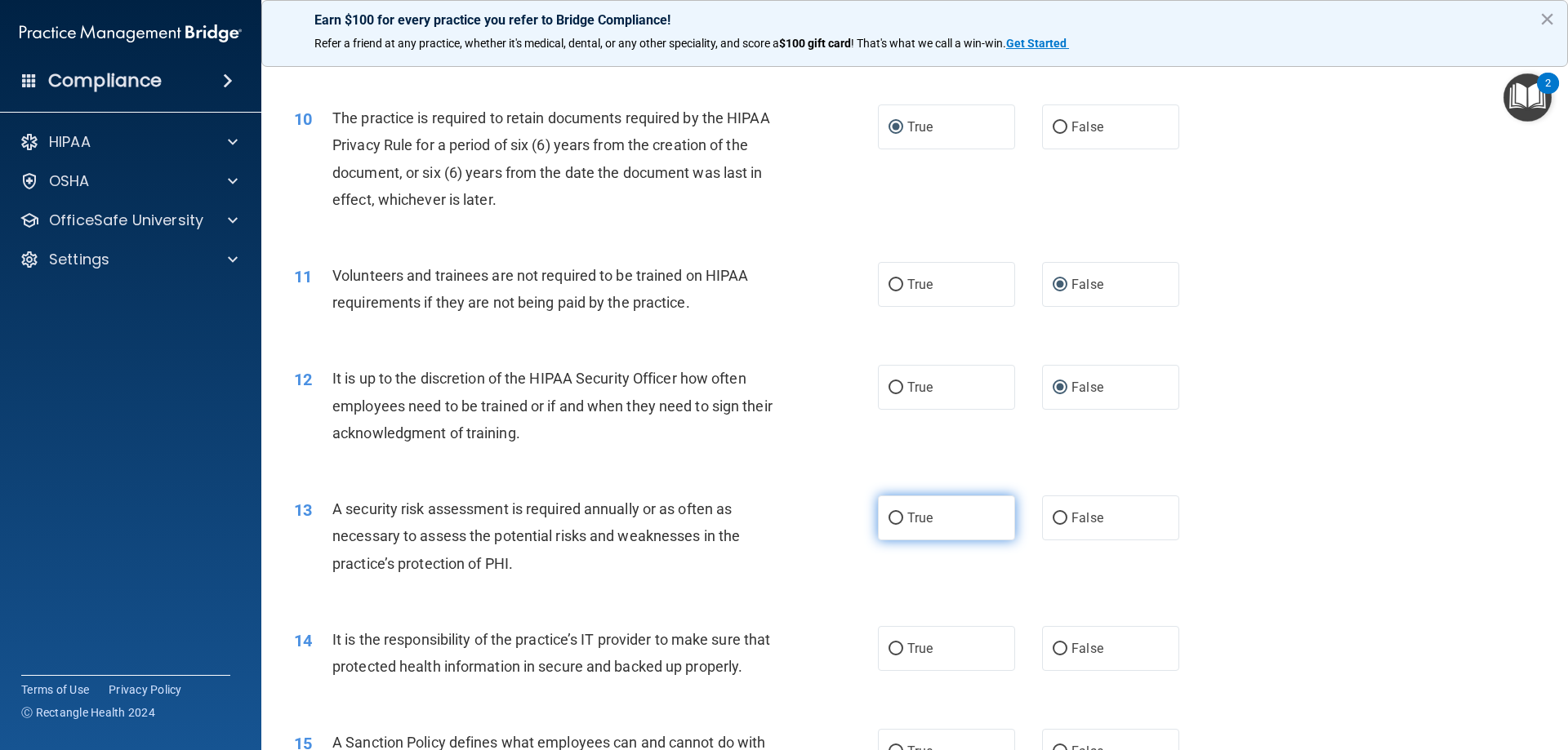
click at [894, 516] on input "True" at bounding box center [895, 518] width 15 height 12
radio input "true"
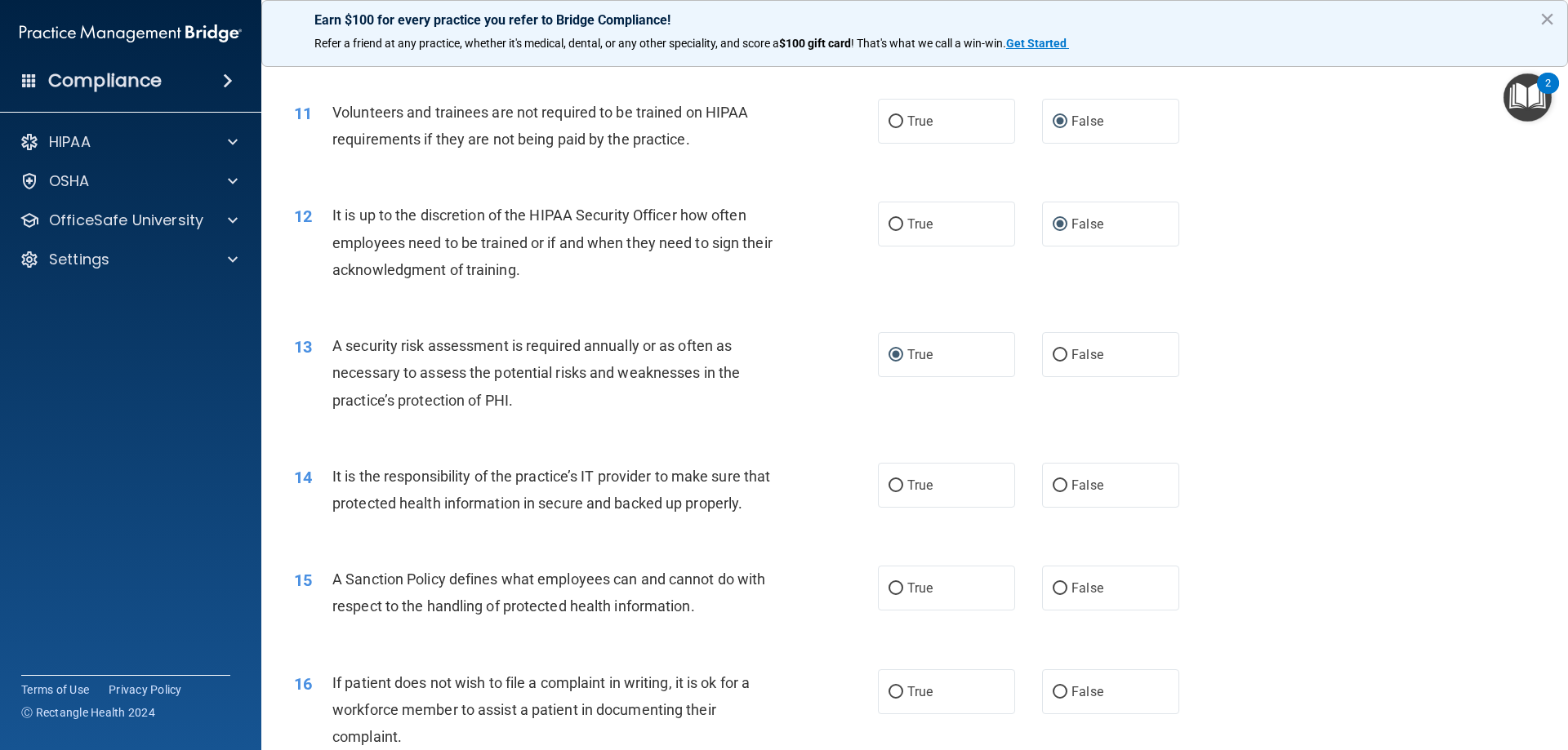
scroll to position [1551, 0]
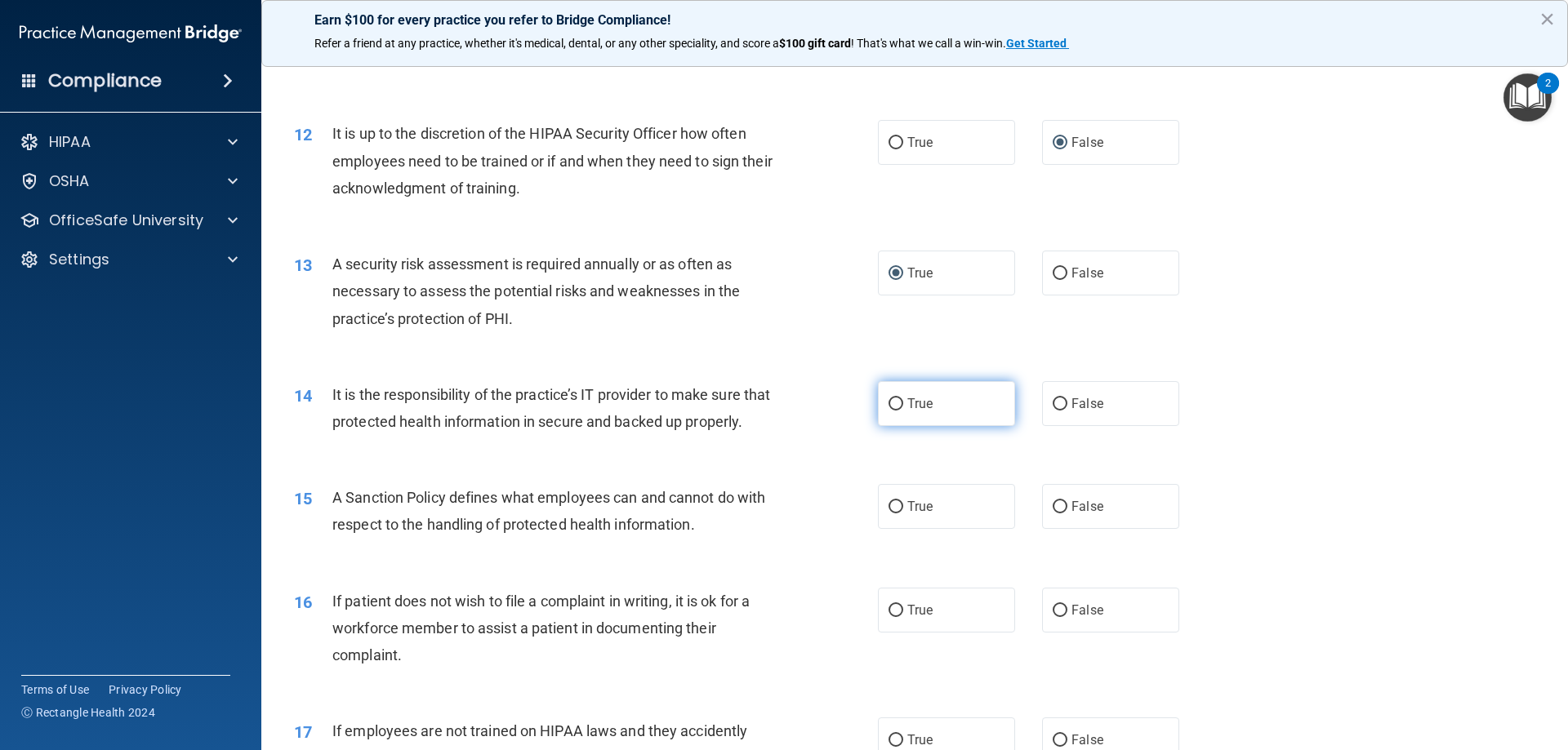
click at [888, 404] on input "True" at bounding box center [895, 404] width 15 height 12
radio input "true"
click at [889, 513] on input "True" at bounding box center [895, 507] width 15 height 12
radio input "true"
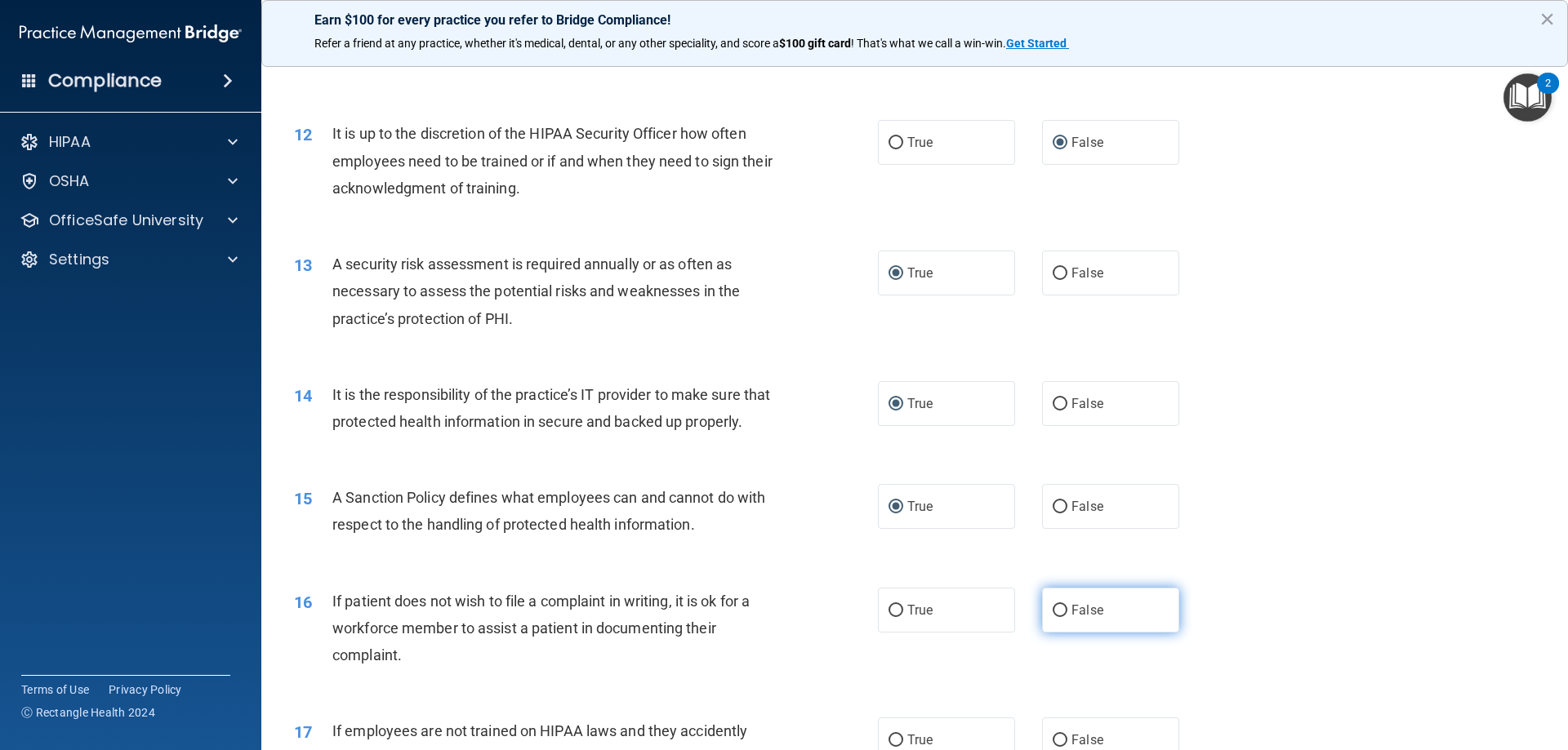
click at [1053, 617] on input "False" at bounding box center [1060, 611] width 15 height 12
radio input "true"
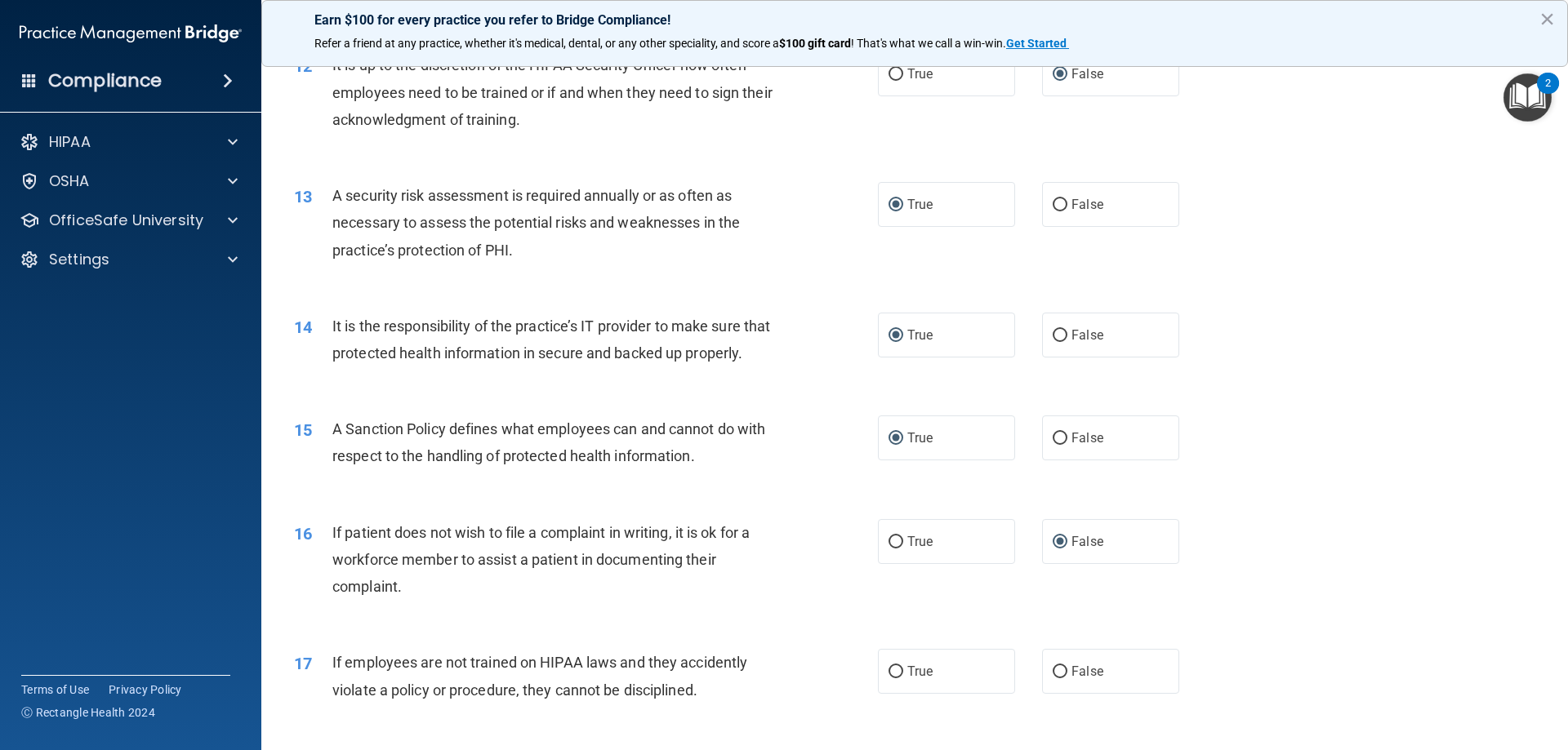
scroll to position [1714, 0]
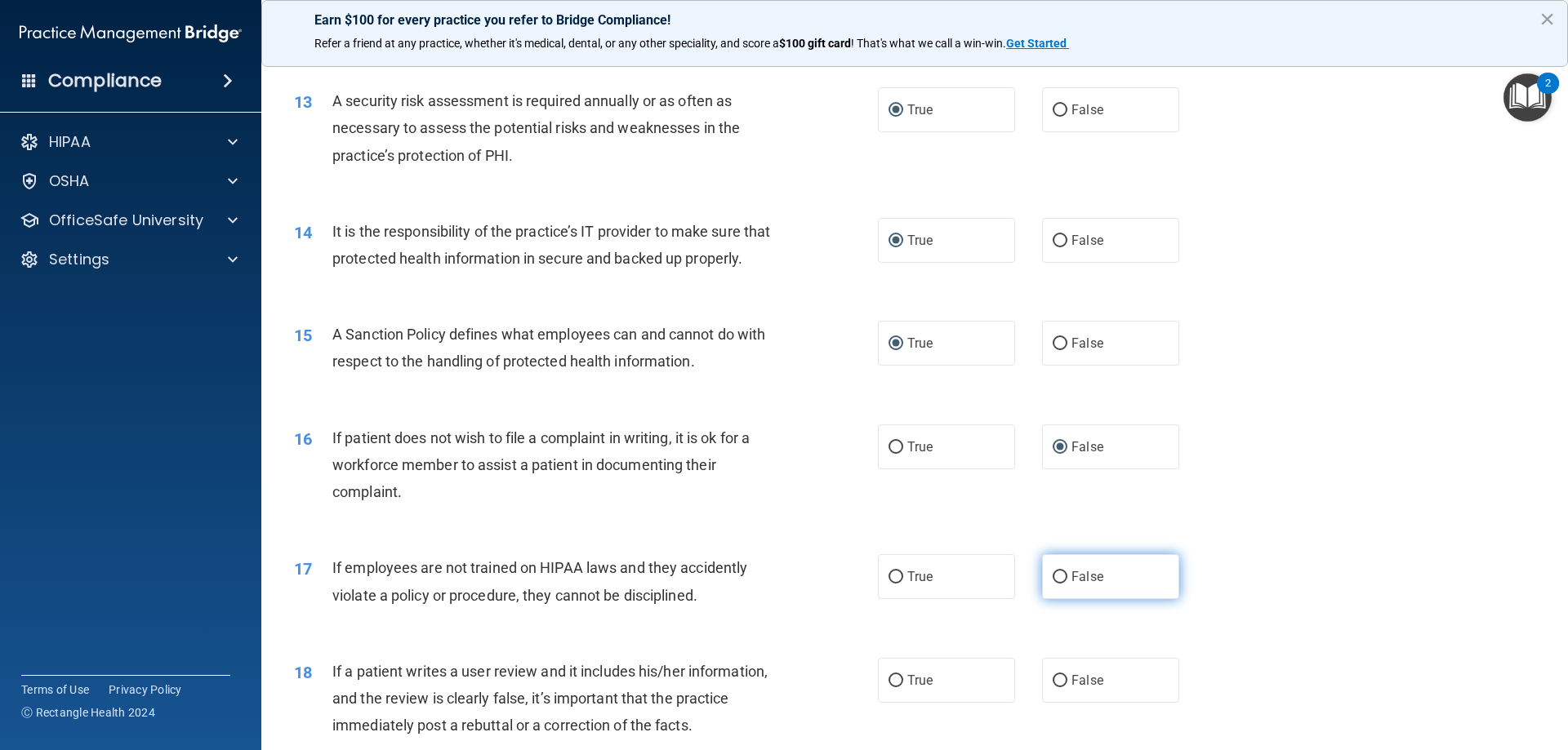
click at [1054, 584] on input "False" at bounding box center [1060, 577] width 15 height 12
radio input "true"
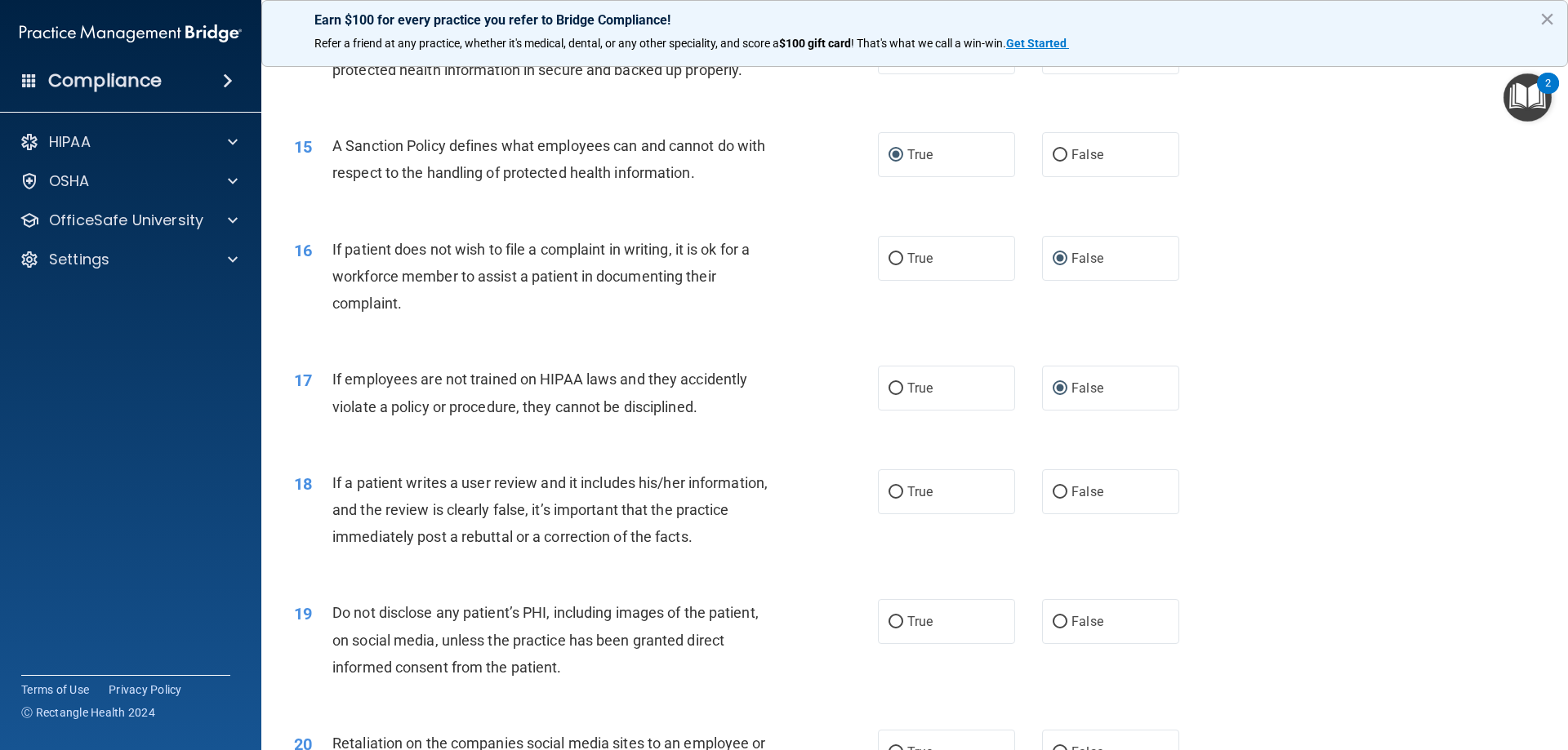
scroll to position [1959, 0]
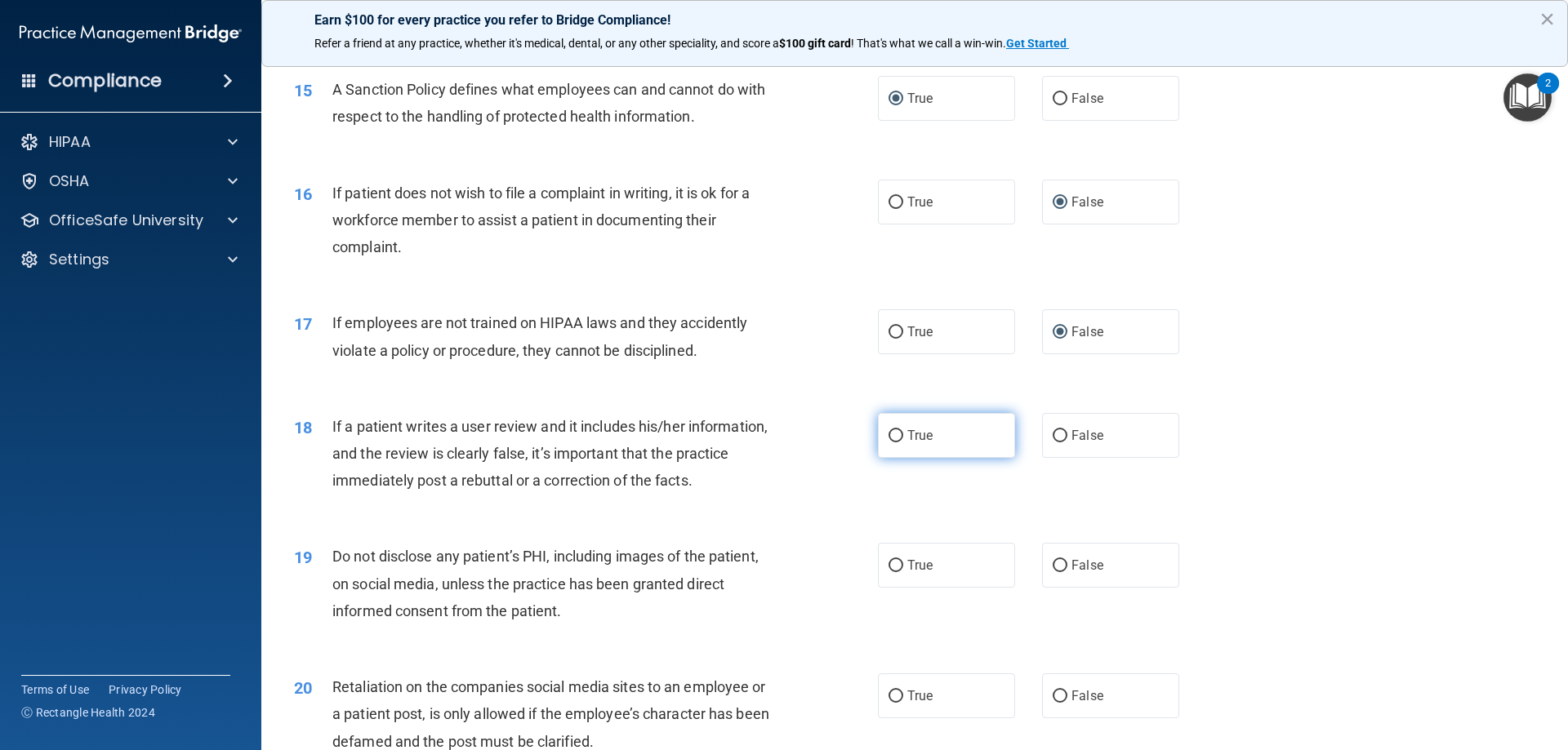
click at [888, 443] on input "True" at bounding box center [895, 436] width 15 height 12
radio input "true"
click at [889, 572] on input "True" at bounding box center [895, 566] width 15 height 12
radio input "true"
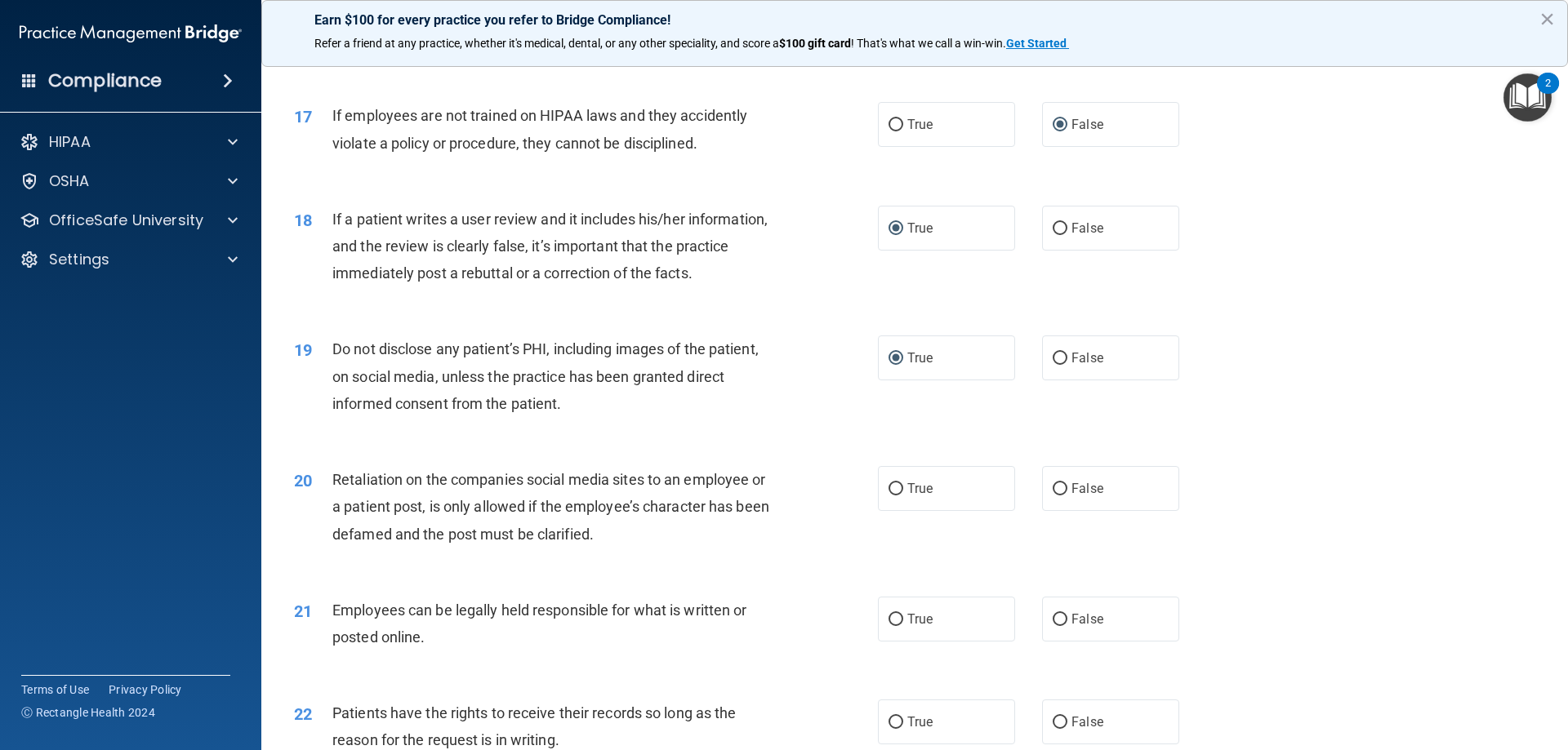
scroll to position [2204, 0]
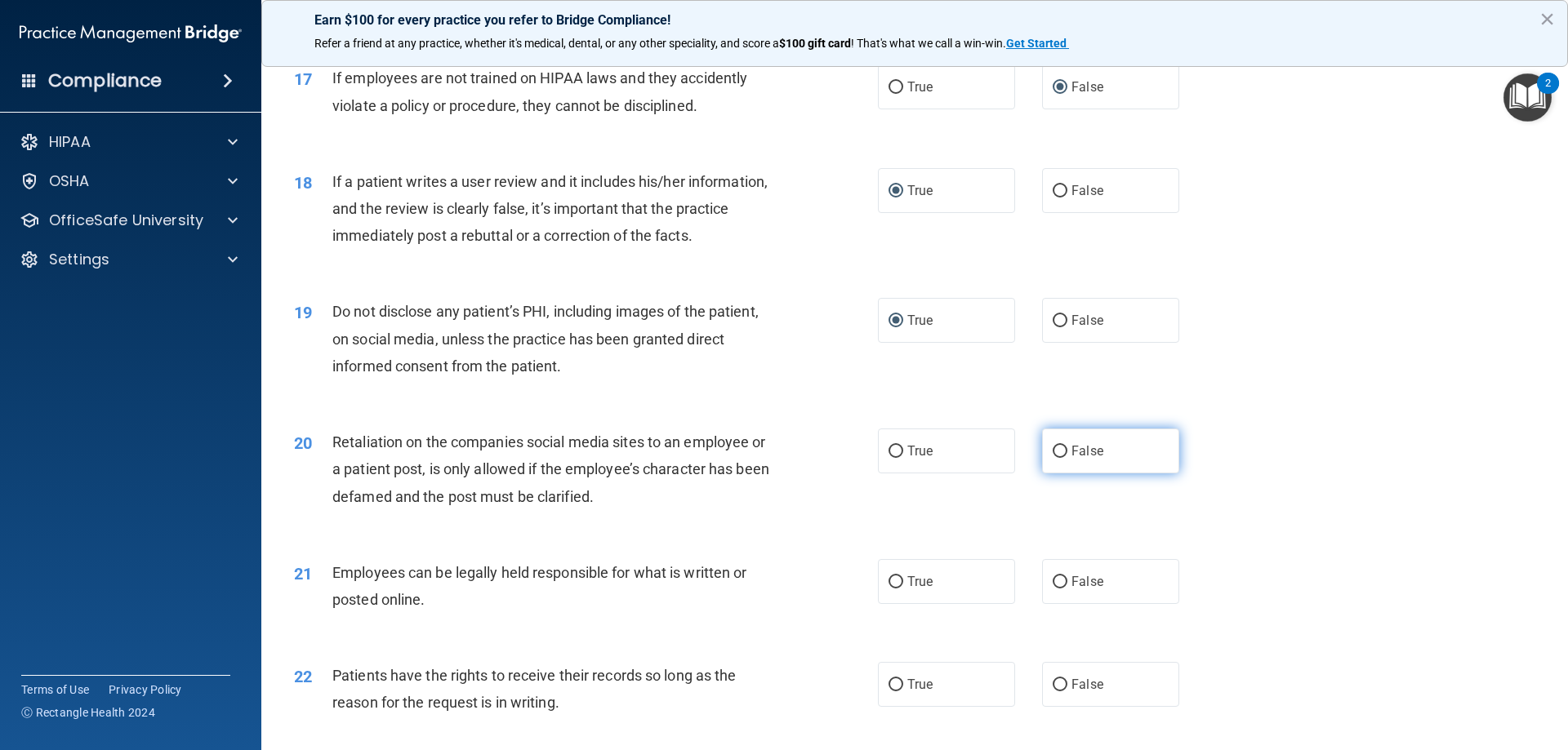
click at [1053, 458] on input "False" at bounding box center [1060, 452] width 15 height 12
radio input "true"
click at [891, 589] on input "True" at bounding box center [895, 582] width 15 height 12
radio input "true"
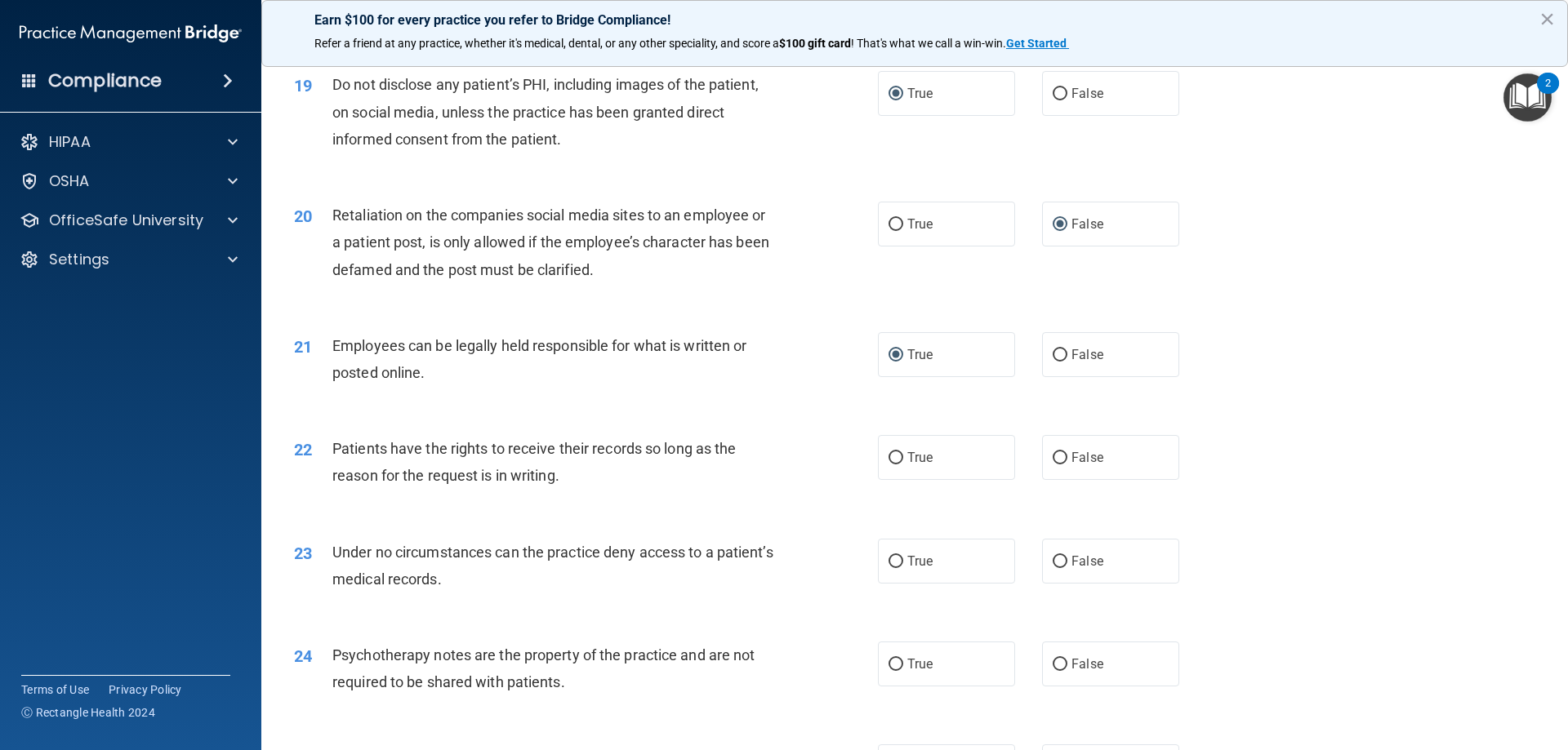
scroll to position [2449, 0]
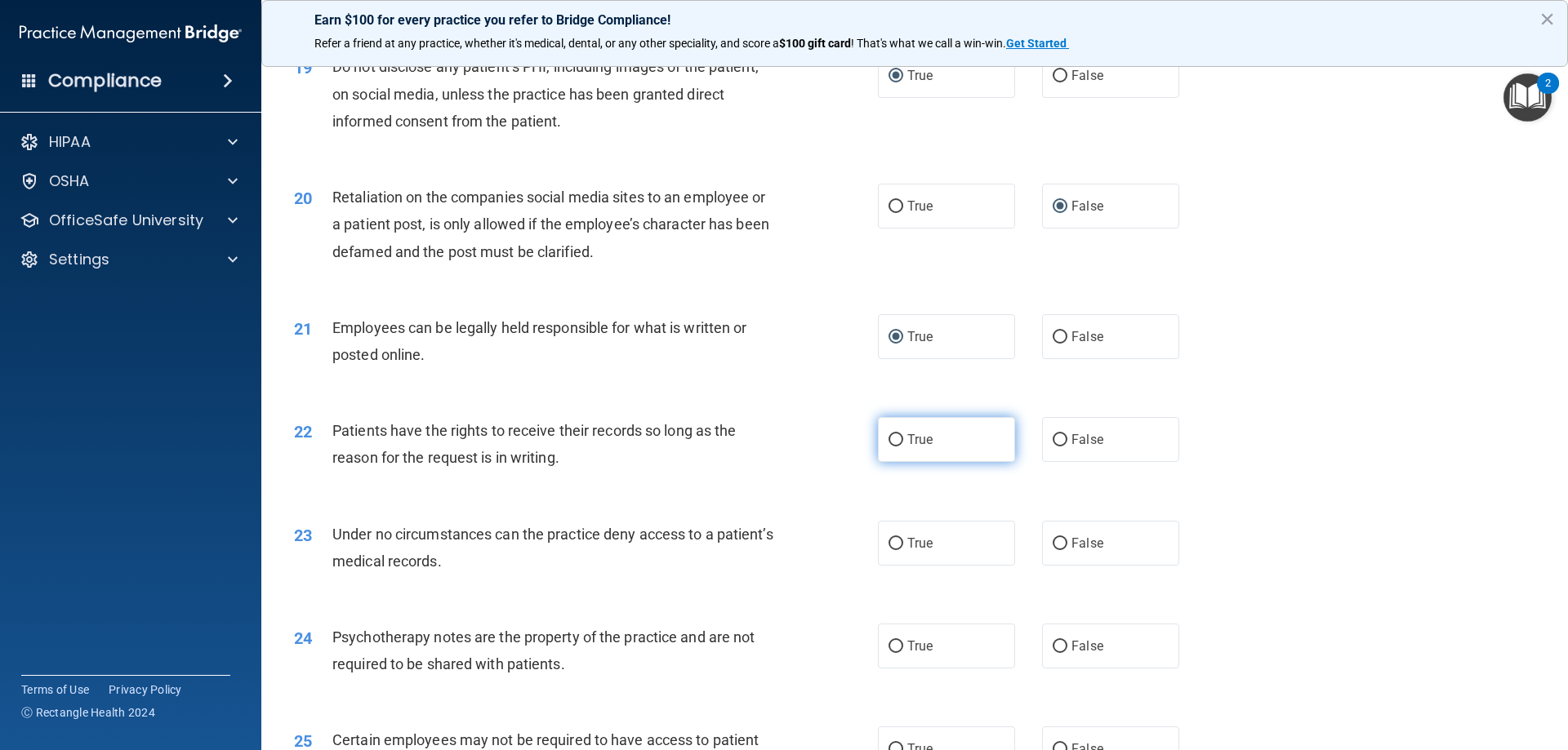
click at [888, 447] on input "True" at bounding box center [895, 441] width 15 height 12
radio input "true"
click at [889, 550] on input "True" at bounding box center [895, 544] width 15 height 12
radio input "true"
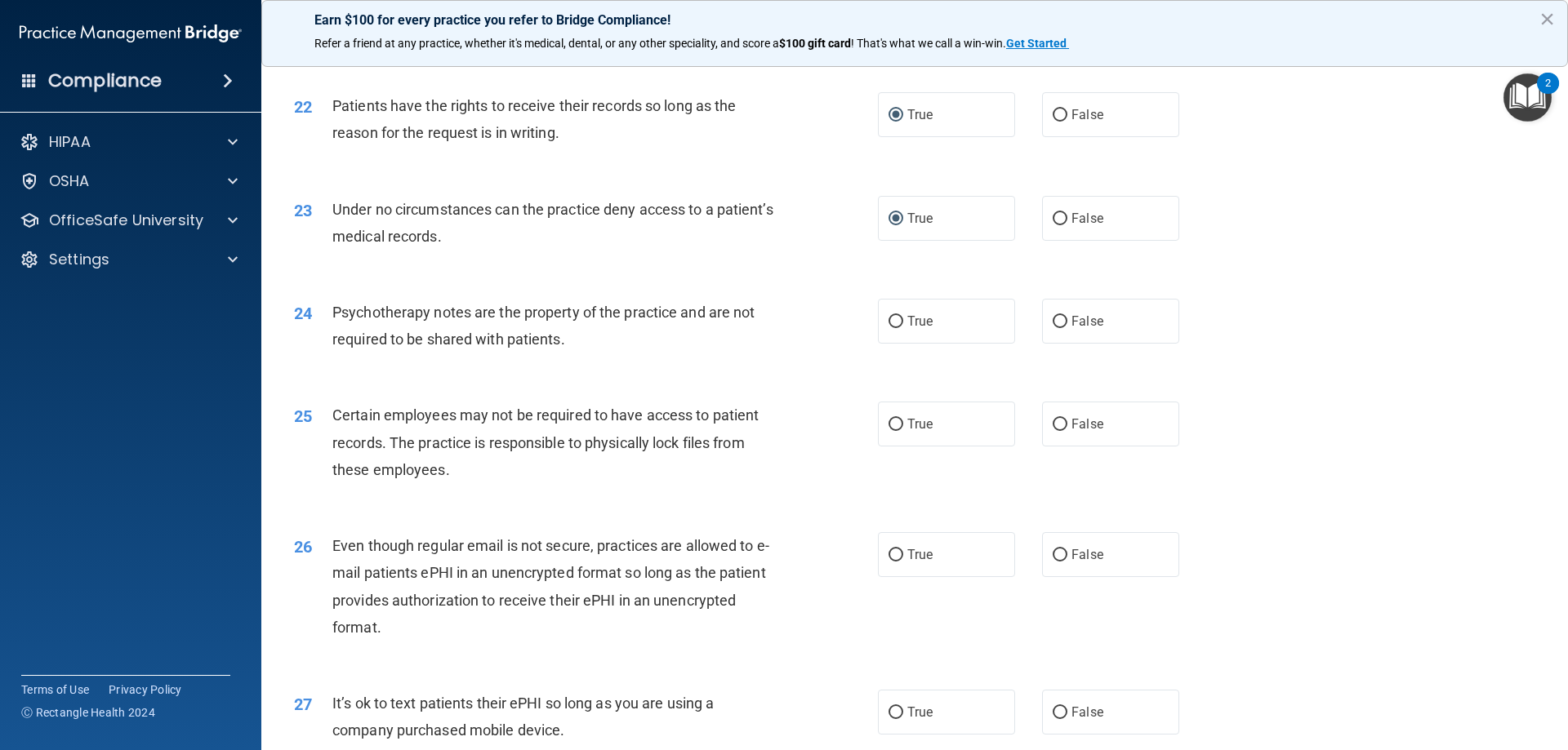
scroll to position [2775, 0]
click at [1053, 326] on input "False" at bounding box center [1060, 320] width 15 height 12
radio input "true"
click at [888, 430] on input "True" at bounding box center [895, 423] width 15 height 12
radio input "true"
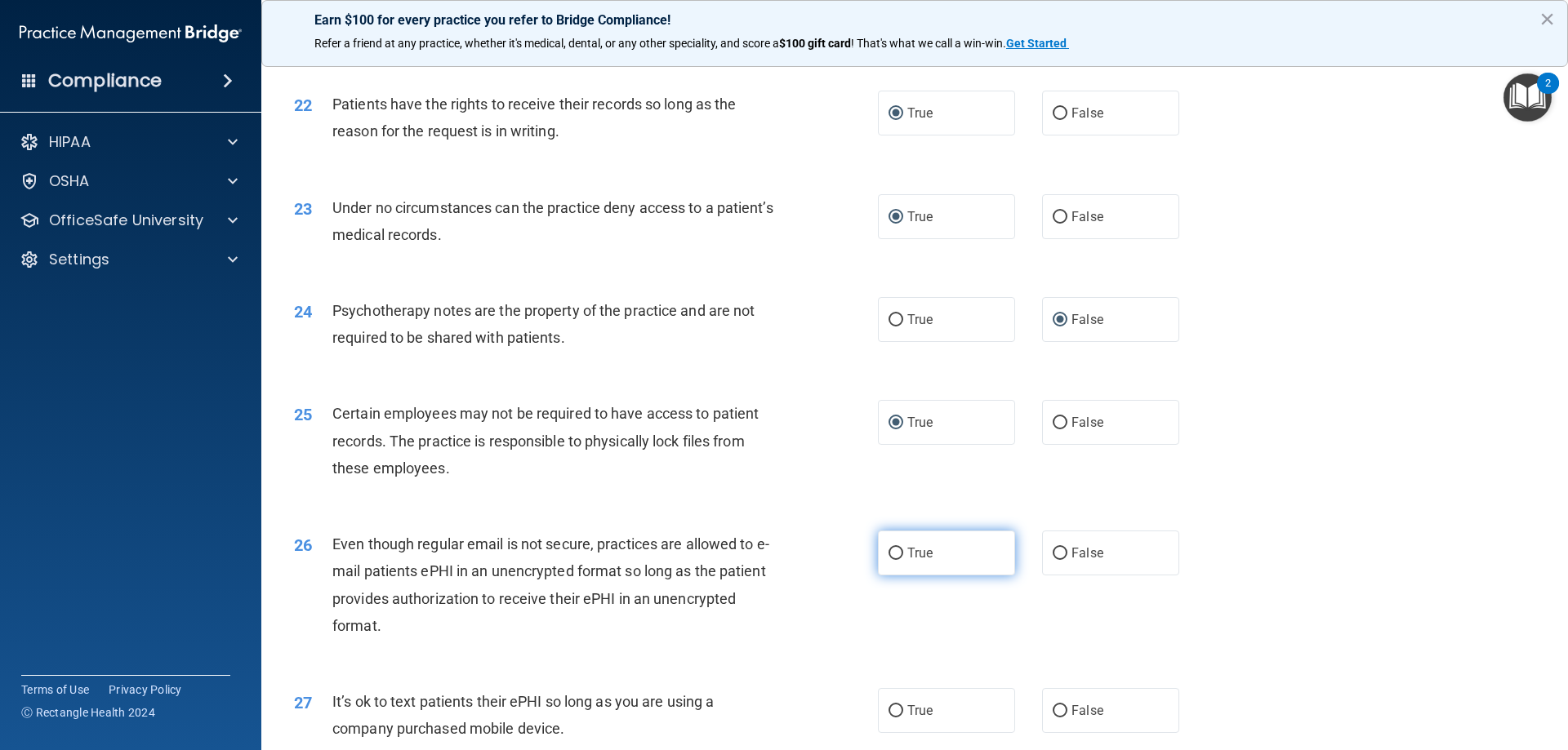
click at [888, 560] on input "True" at bounding box center [895, 554] width 15 height 12
radio input "true"
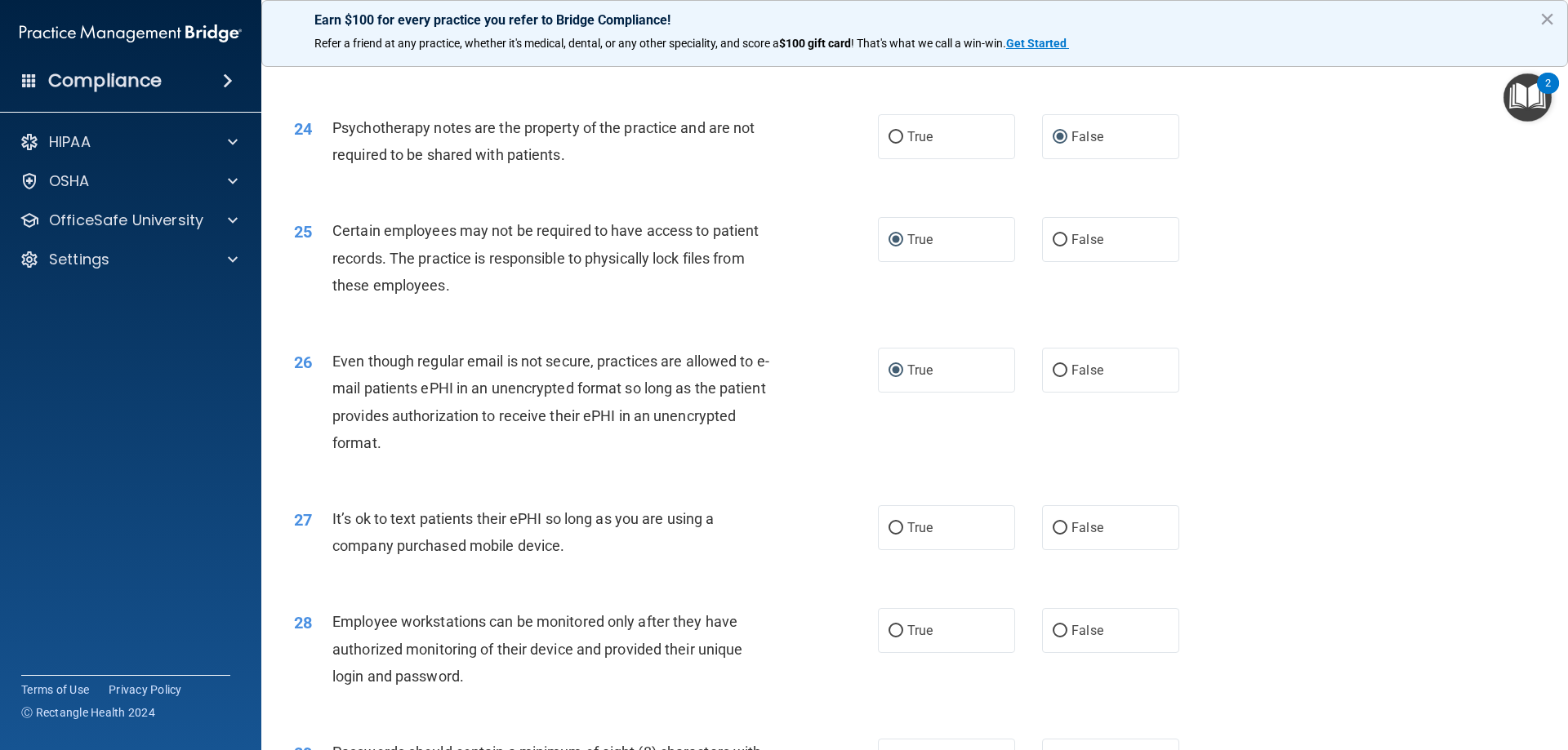
scroll to position [3020, 0]
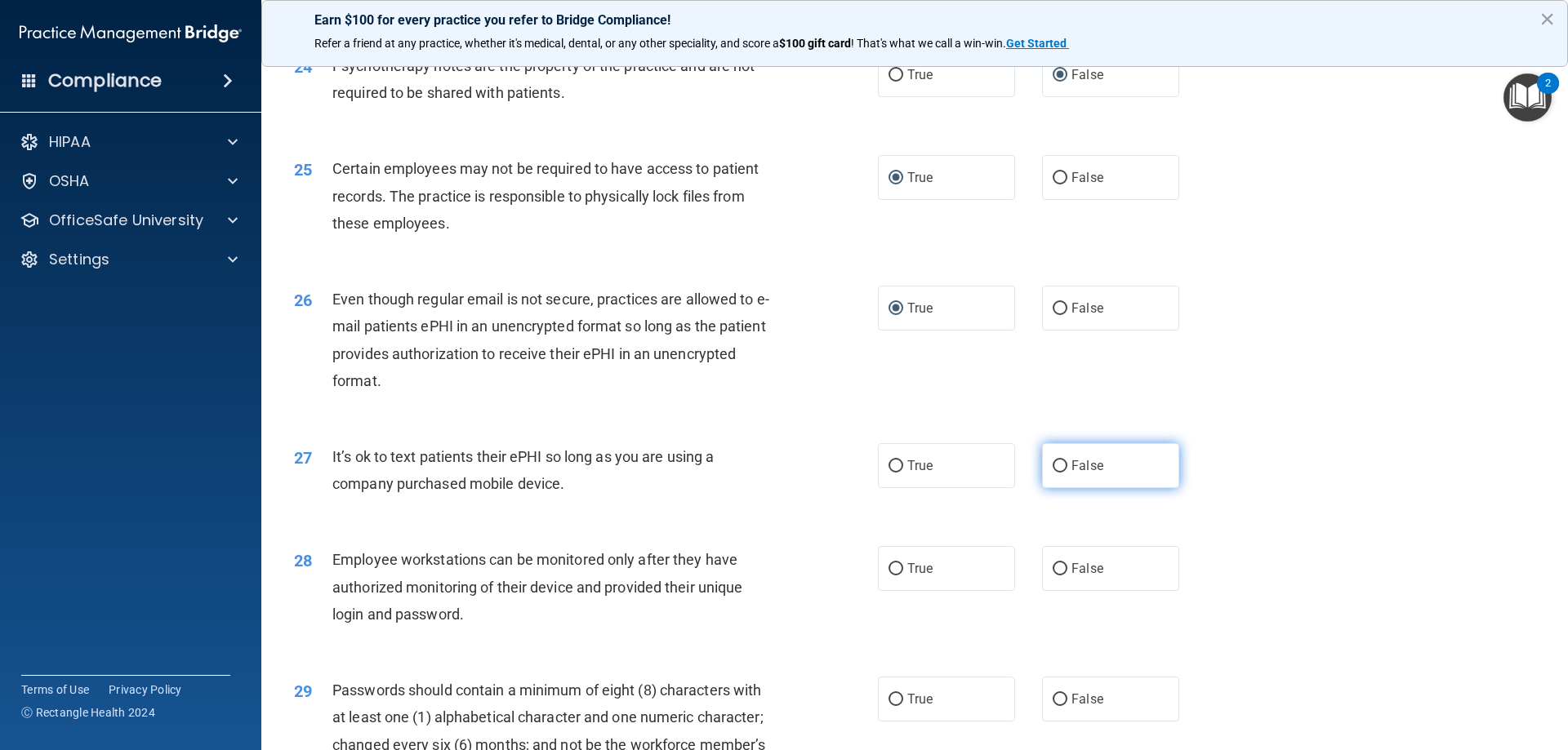
click at [1053, 472] on input "False" at bounding box center [1060, 467] width 15 height 12
radio input "true"
click at [1053, 576] on input "False" at bounding box center [1060, 569] width 15 height 12
radio input "true"
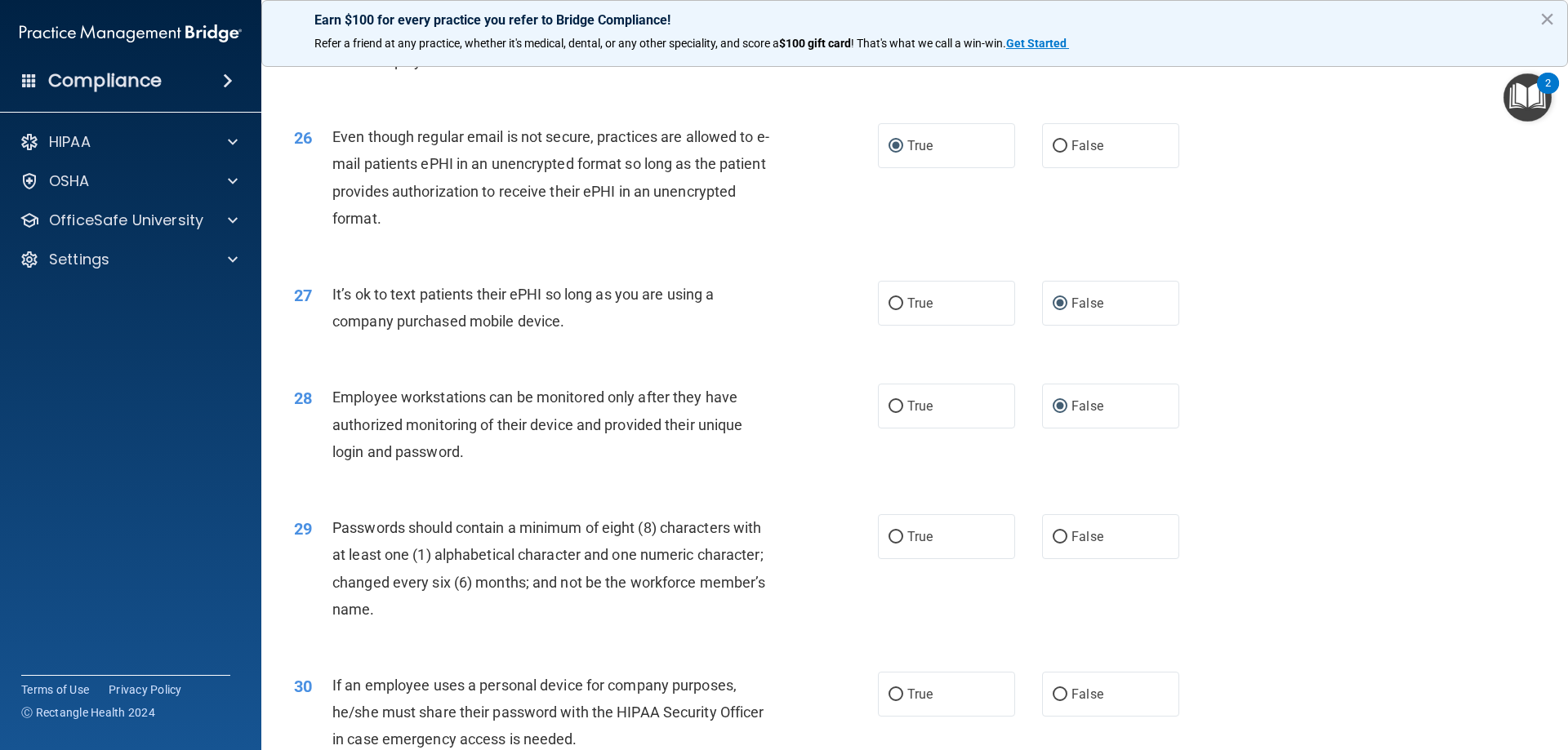
scroll to position [3183, 0]
click at [888, 543] on input "True" at bounding box center [895, 536] width 15 height 12
radio input "true"
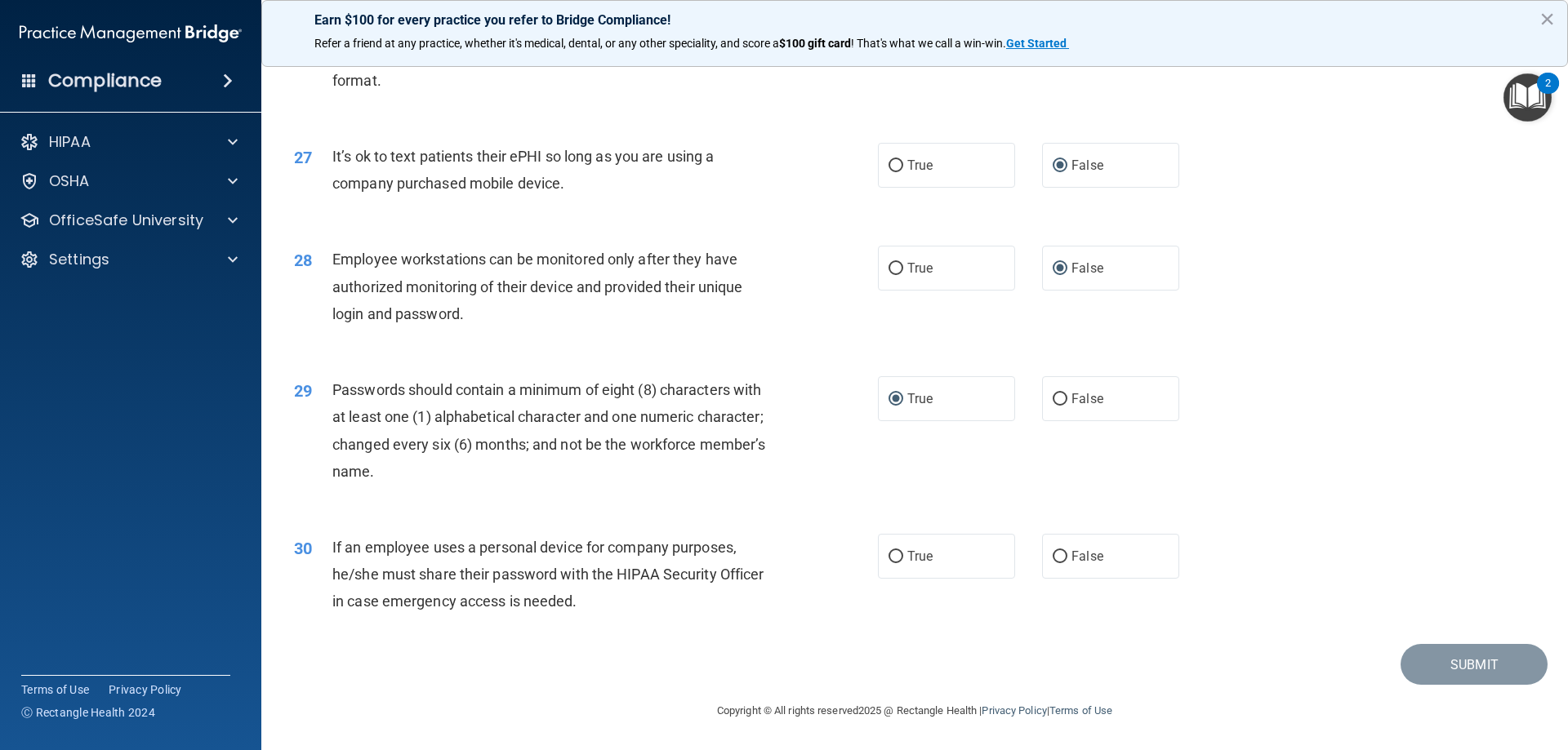
scroll to position [3347, 0]
click at [1053, 553] on input "False" at bounding box center [1060, 557] width 15 height 12
radio input "true"
click at [1454, 659] on button "Submit" at bounding box center [1473, 664] width 147 height 42
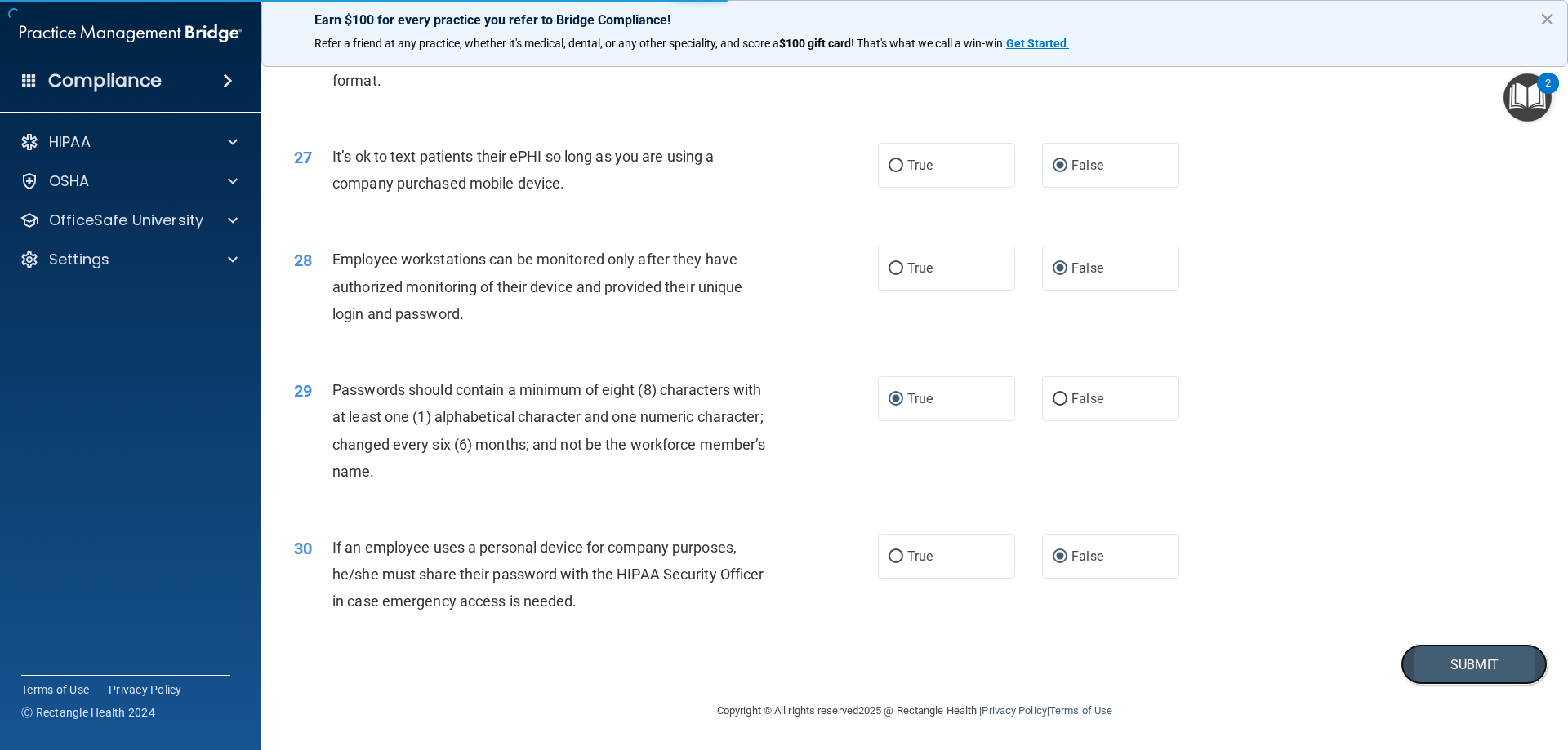
click at [1476, 666] on button "Submit" at bounding box center [1473, 664] width 147 height 42
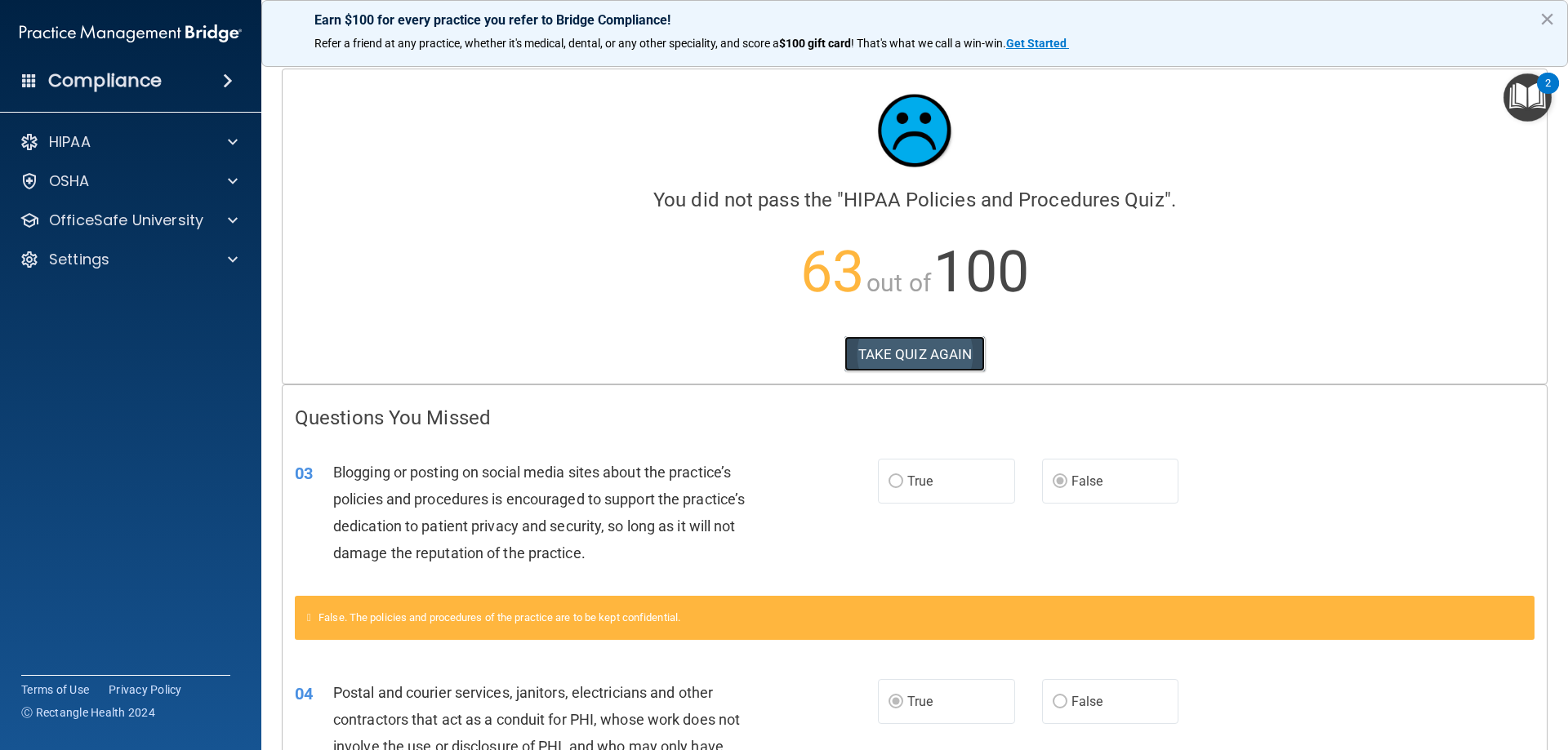
click at [915, 346] on button "TAKE QUIZ AGAIN" at bounding box center [915, 354] width 141 height 36
